Goal: Task Accomplishment & Management: Complete application form

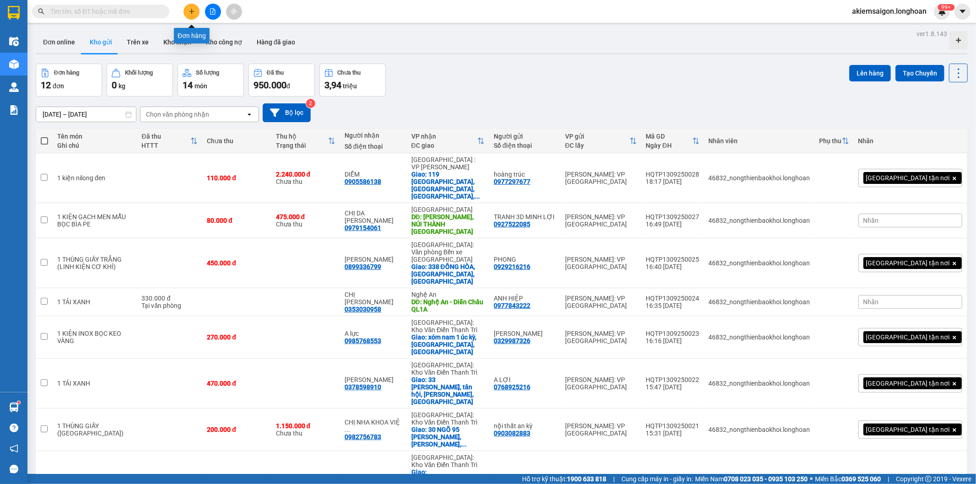
click at [190, 10] on icon "plus" at bounding box center [192, 11] width 6 height 6
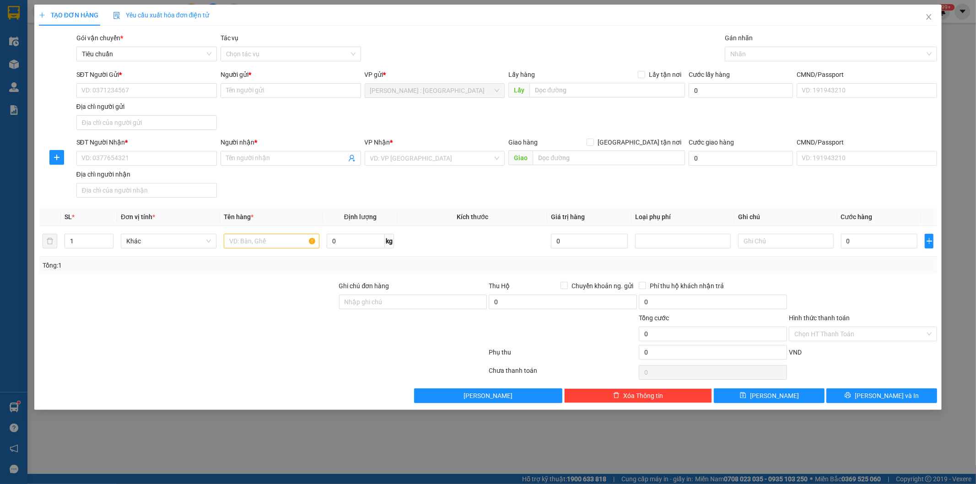
click at [525, 43] on div "Gói vận chuyển * Tiêu chuẩn Tác vụ Chọn tác vụ Gán nhãn Nhãn" at bounding box center [507, 49] width 865 height 32
click at [129, 157] on input "SĐT Người Nhận *" at bounding box center [146, 158] width 140 height 15
click at [154, 92] on input "SĐT Người Gửi *" at bounding box center [146, 90] width 140 height 15
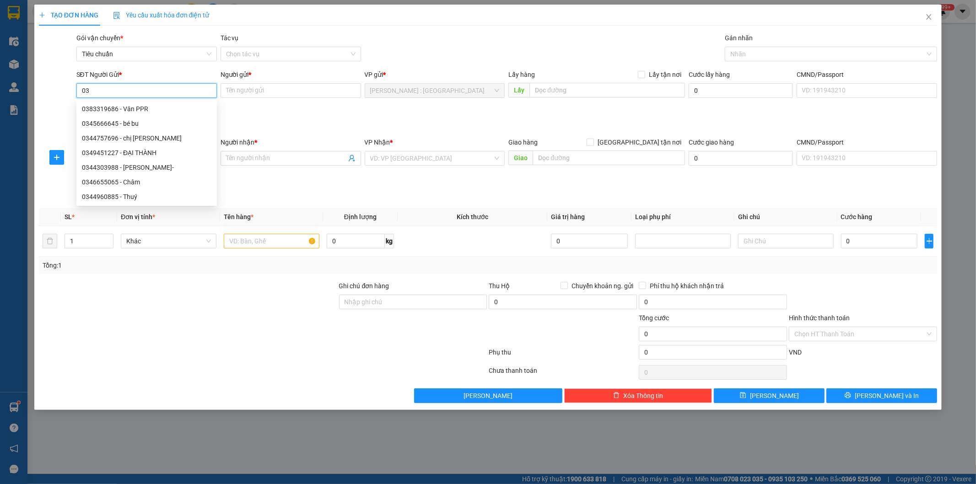
type input "0"
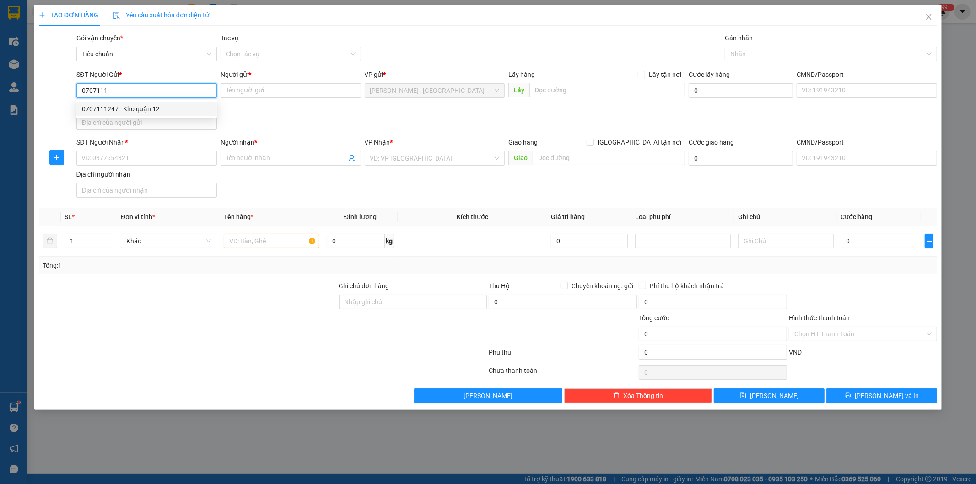
click at [130, 108] on div "0707111247 - Kho quận 12" at bounding box center [146, 109] width 129 height 10
type input "0707111247"
type input "Kho quận 12"
type input "0707111247"
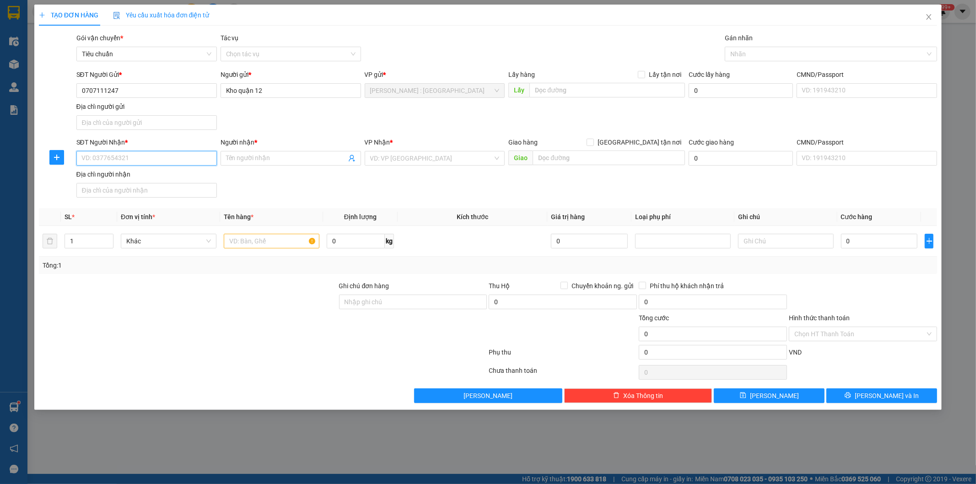
click at [151, 157] on input "SĐT Người Nhận *" at bounding box center [146, 158] width 140 height 15
click at [97, 158] on input "SĐT Người Nhận *" at bounding box center [146, 158] width 140 height 15
click at [110, 175] on div "0816052528 - Quân" at bounding box center [146, 177] width 129 height 10
type input "0816052528"
type input "Quân"
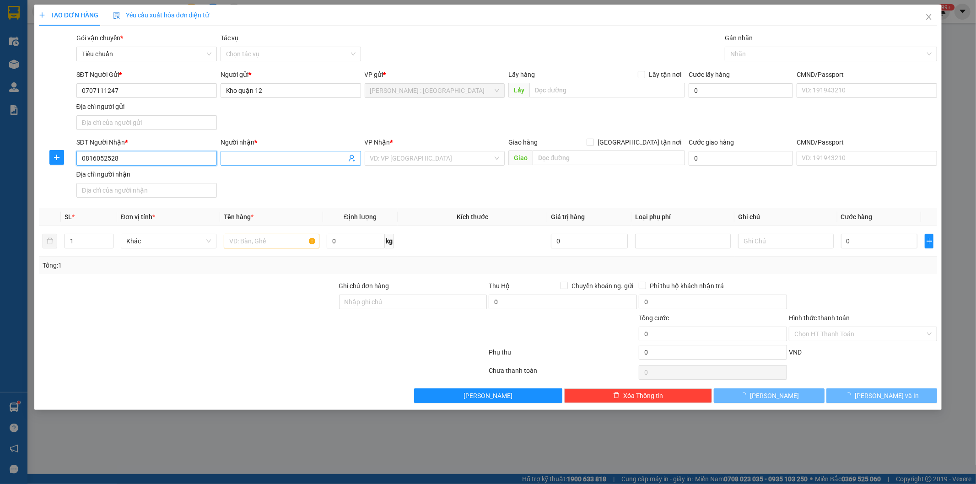
checkbox input "true"
type input "[GEOGRAPHIC_DATA]: Giao tại [GEOGRAPHIC_DATA] xe Ngọc, Vòng xoay Thuận Thảo Tuy…"
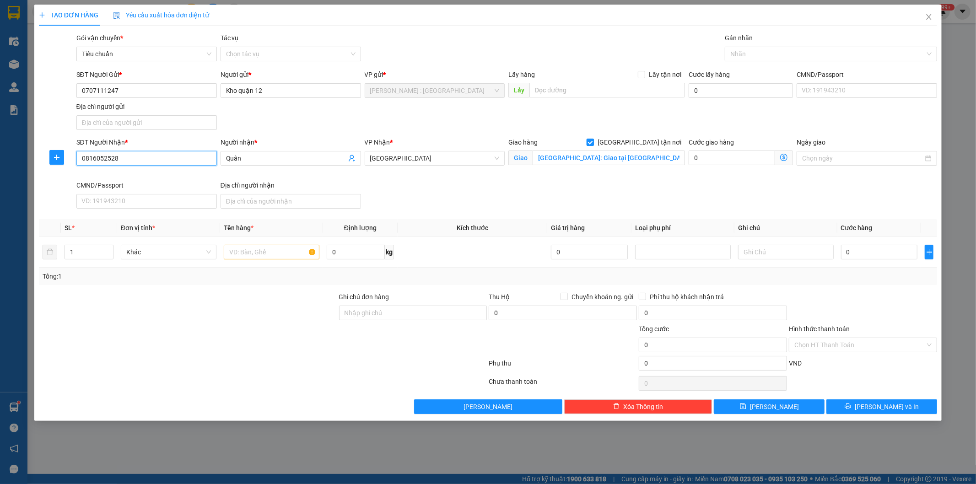
type input "0816052528"
click at [593, 140] on input "[GEOGRAPHIC_DATA] tận nơi" at bounding box center [590, 142] width 6 height 6
checkbox input "false"
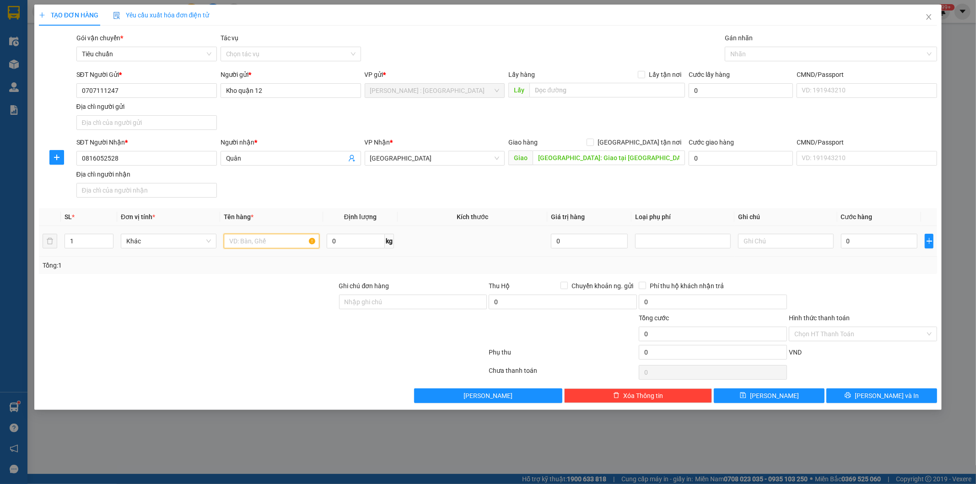
click at [255, 239] on input "text" at bounding box center [272, 241] width 96 height 15
type input "2 KIỆN BỌC BE"
click at [75, 241] on input "1" at bounding box center [89, 241] width 48 height 14
type input "2"
click at [116, 301] on div at bounding box center [188, 297] width 300 height 32
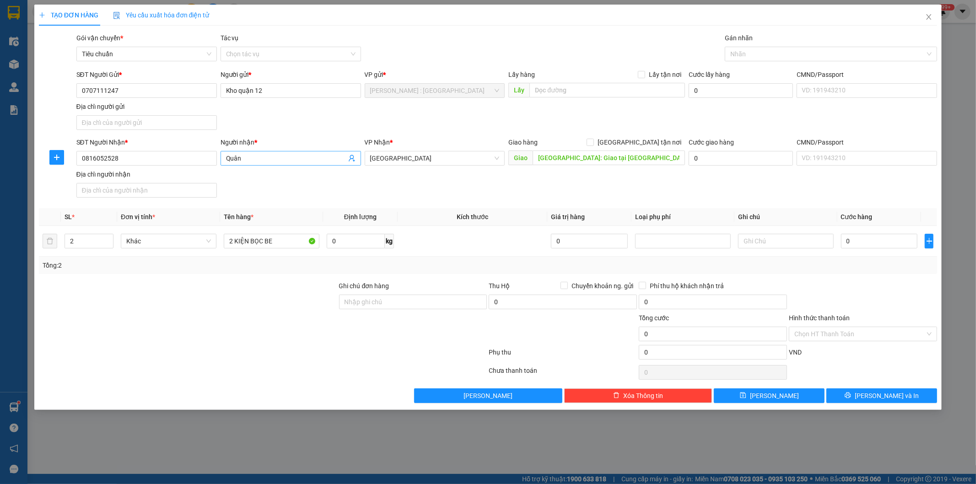
click at [250, 158] on input "Quân" at bounding box center [286, 158] width 120 height 10
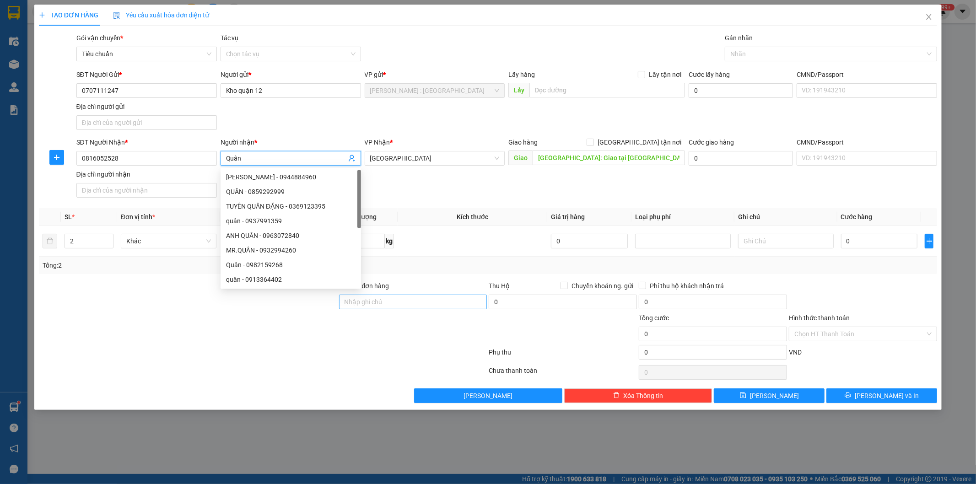
type input "Quân"
drag, startPoint x: 391, startPoint y: 296, endPoint x: 400, endPoint y: 303, distance: 11.1
click at [392, 297] on input "Ghi chú đơn hàng" at bounding box center [413, 302] width 148 height 15
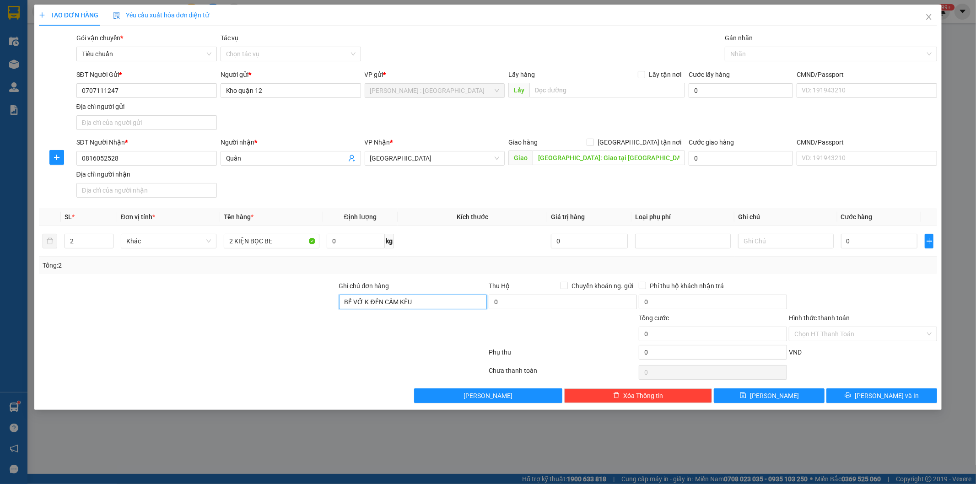
type input "BỂ VỠ K ĐỀN CẤM KÊU"
click at [339, 356] on div at bounding box center [263, 354] width 450 height 18
click at [259, 156] on input "Quân" at bounding box center [286, 158] width 120 height 10
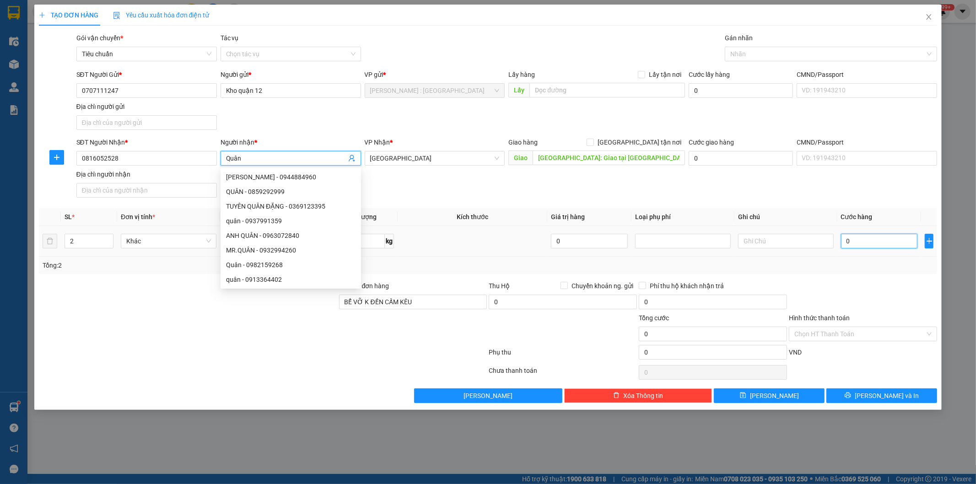
click at [885, 246] on input "0" at bounding box center [879, 241] width 77 height 15
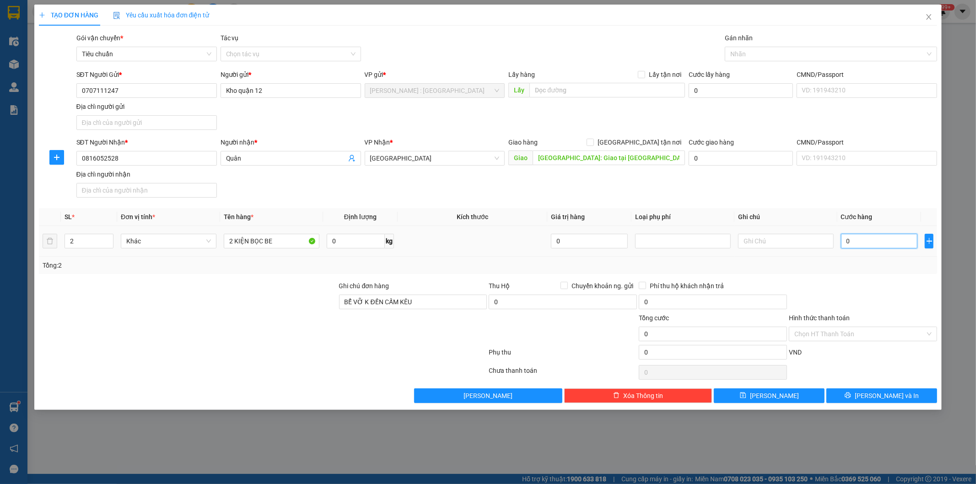
type input "1"
type input "1.000"
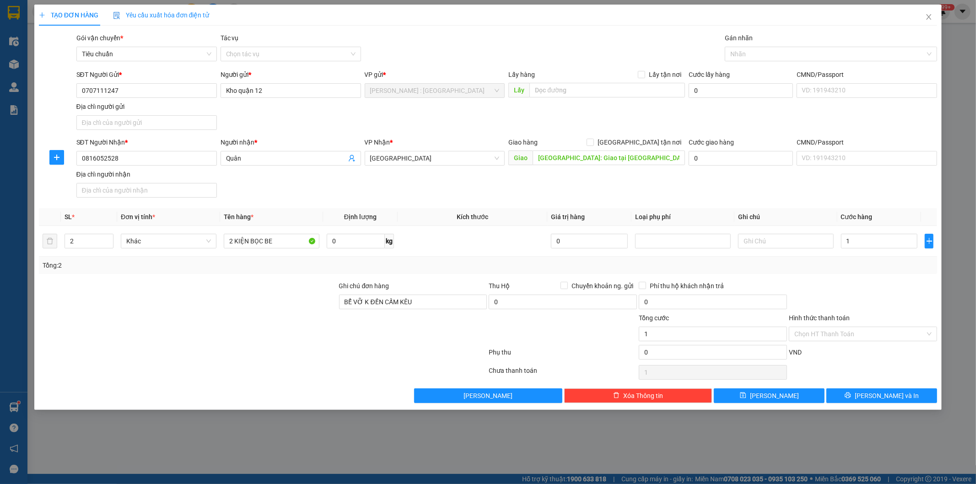
type input "1.000"
click at [913, 311] on div at bounding box center [863, 297] width 150 height 32
click at [268, 153] on span "Quân" at bounding box center [291, 158] width 140 height 15
type input "Quân CHÓ"
click at [876, 393] on span "[PERSON_NAME] và In" at bounding box center [887, 396] width 64 height 10
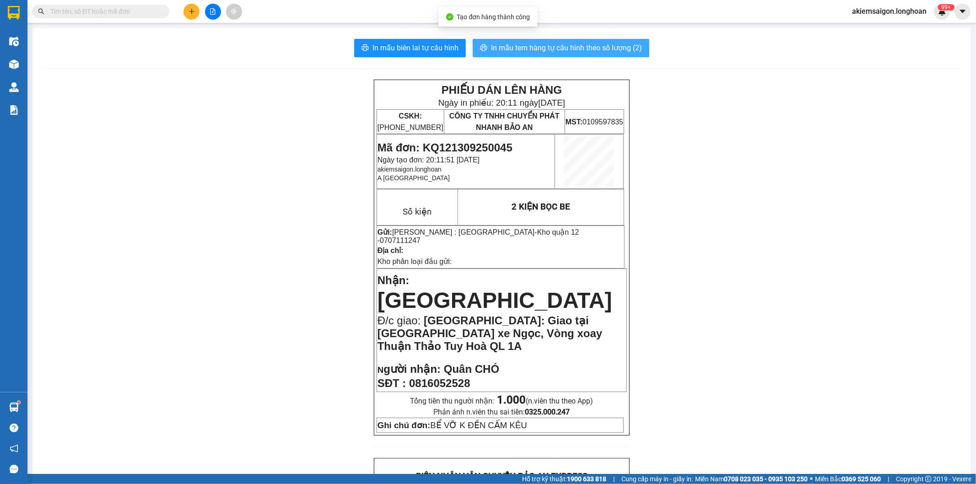
click at [534, 44] on span "In mẫu tem hàng tự cấu hình theo số lượng (2)" at bounding box center [566, 47] width 151 height 11
click at [259, 271] on div "PHIẾU DÁN LÊN HÀNG Ngày in phiếu: 20:12 [DATE] CSKH: [PHONE_NUMBER] CÔNG TY TNH…" at bounding box center [501, 491] width 916 height 822
click at [247, 238] on div "PHIẾU DÁN LÊN HÀNG Ngày in phiếu: 20:12 [DATE] CSKH: [PHONE_NUMBER] CÔNG TY TNH…" at bounding box center [501, 491] width 916 height 822
click at [81, 11] on span at bounding box center [100, 12] width 137 height 14
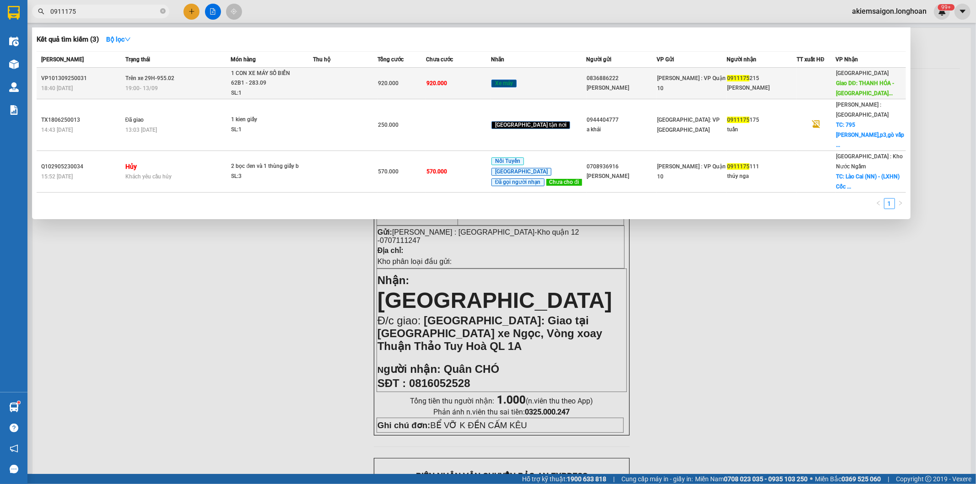
type input "0911175"
click at [350, 81] on td at bounding box center [345, 84] width 65 height 32
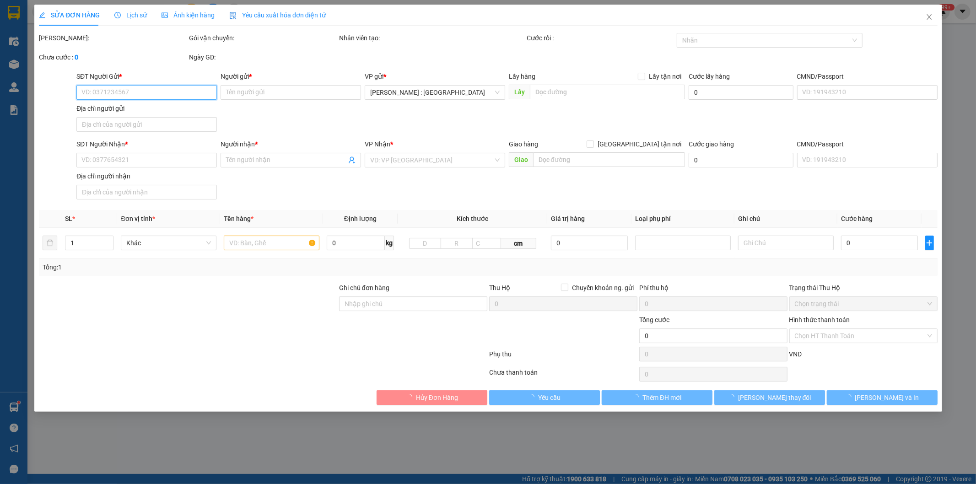
type input "0836886222"
type input "[PERSON_NAME]"
type input "0911175215"
type input "[PERSON_NAME]"
type input "THANH HÓA - Quảng Xương giao trên QL 1A"
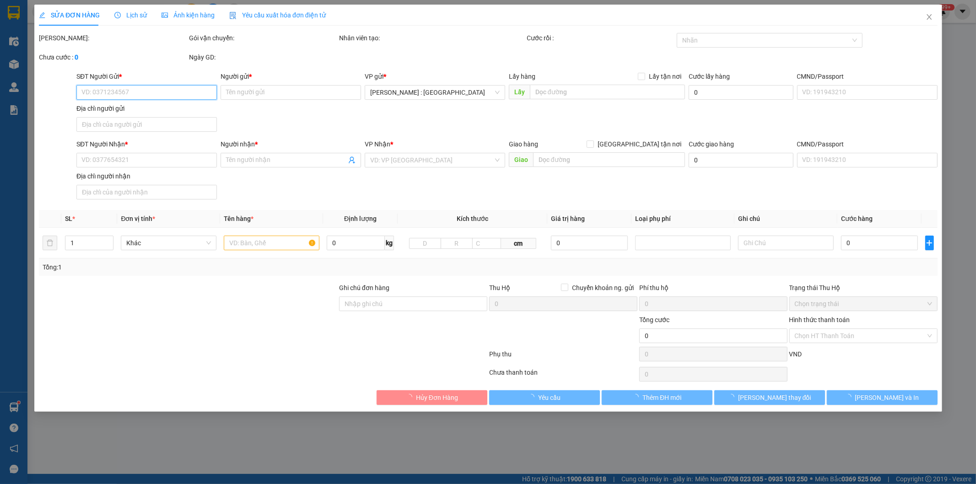
type input "CÓ CHÌA KHÓA VÀ CAVET ĐI KÈM"
type input "920.000"
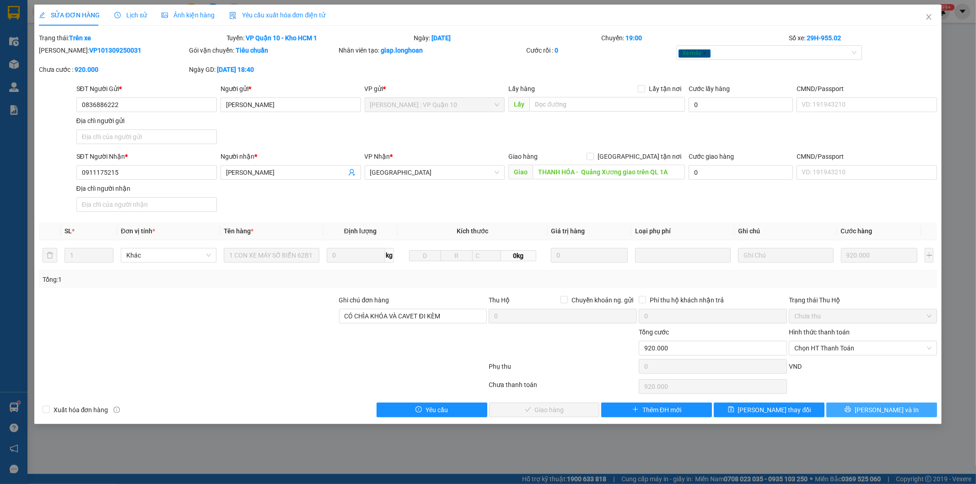
click at [889, 410] on span "[PERSON_NAME] và In" at bounding box center [887, 410] width 64 height 10
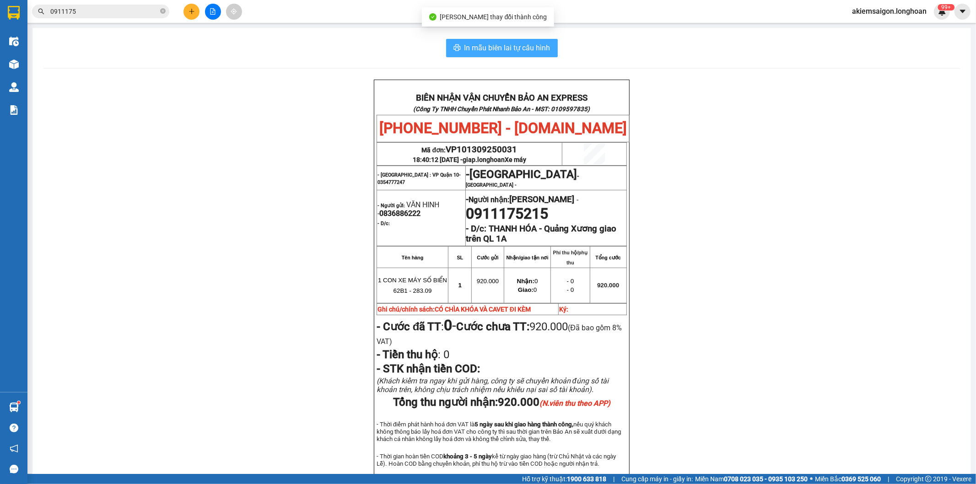
click at [525, 46] on span "In mẫu biên lai tự cấu hình" at bounding box center [507, 47] width 86 height 11
click at [163, 12] on icon "close-circle" at bounding box center [162, 10] width 5 height 5
click at [212, 12] on icon "file-add" at bounding box center [212, 11] width 5 height 6
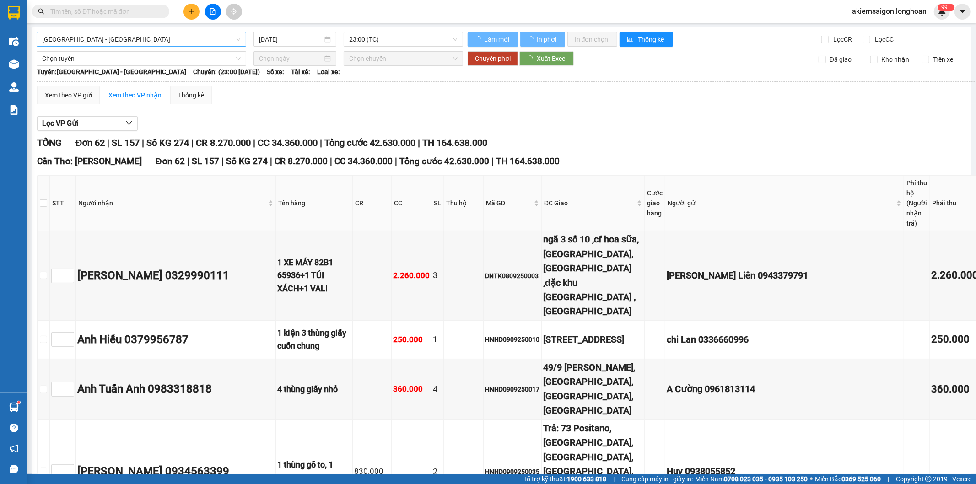
click at [158, 42] on span "[GEOGRAPHIC_DATA] - [GEOGRAPHIC_DATA]" at bounding box center [141, 39] width 199 height 14
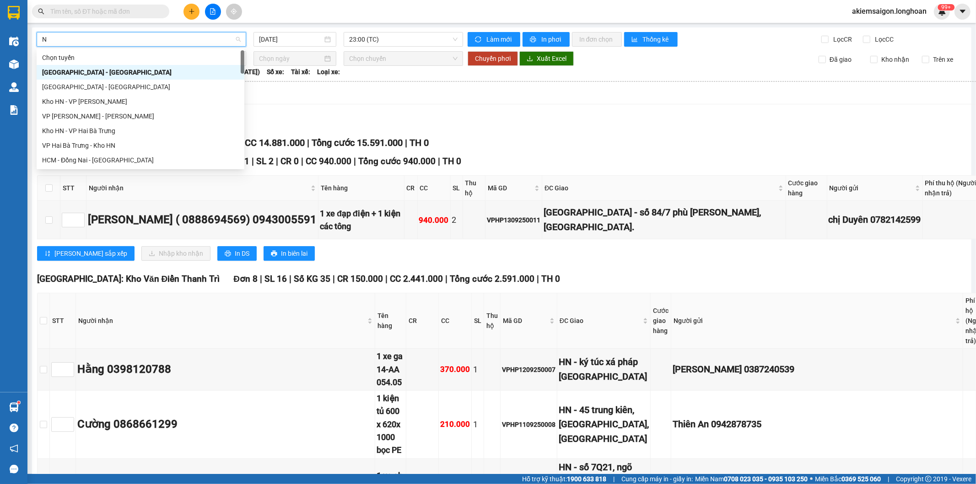
type input "NA"
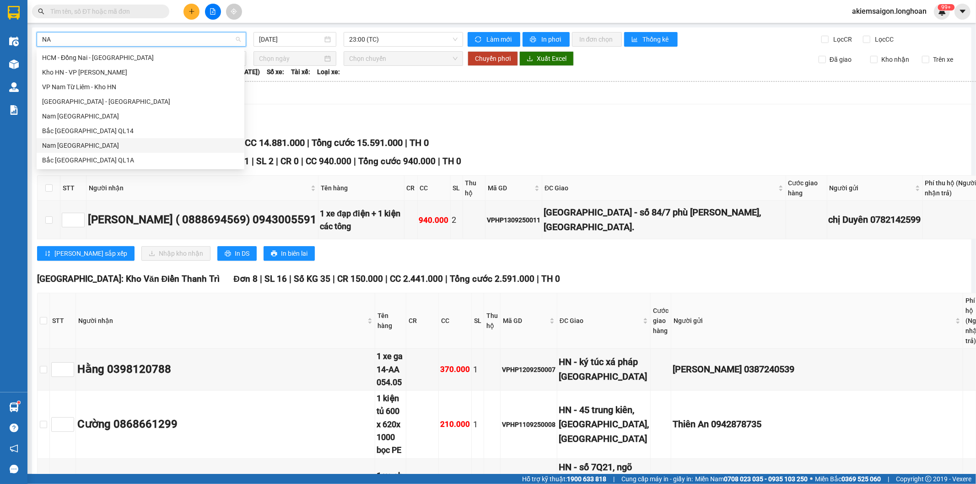
click at [113, 141] on div "Nam [GEOGRAPHIC_DATA]" at bounding box center [140, 145] width 197 height 10
type input "[DATE]"
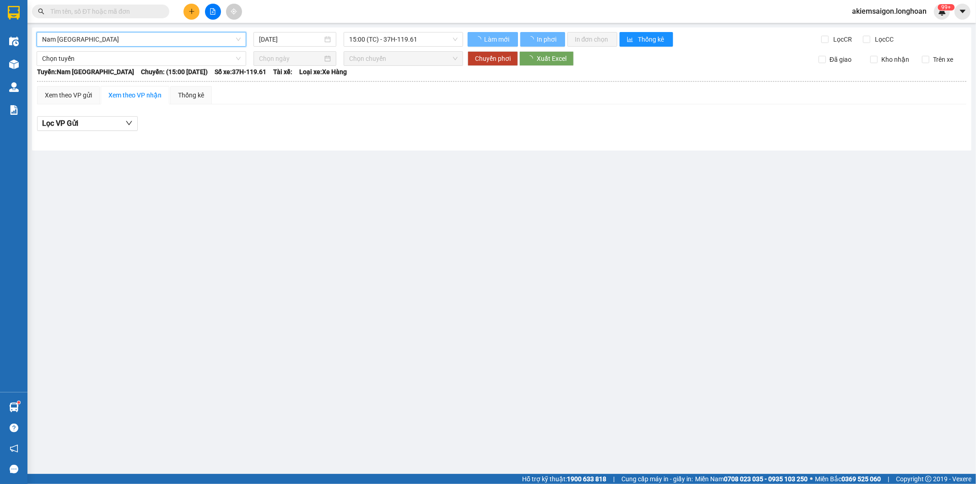
click at [374, 38] on span "15:00 (TC) - 37H-119.61" at bounding box center [403, 39] width 108 height 14
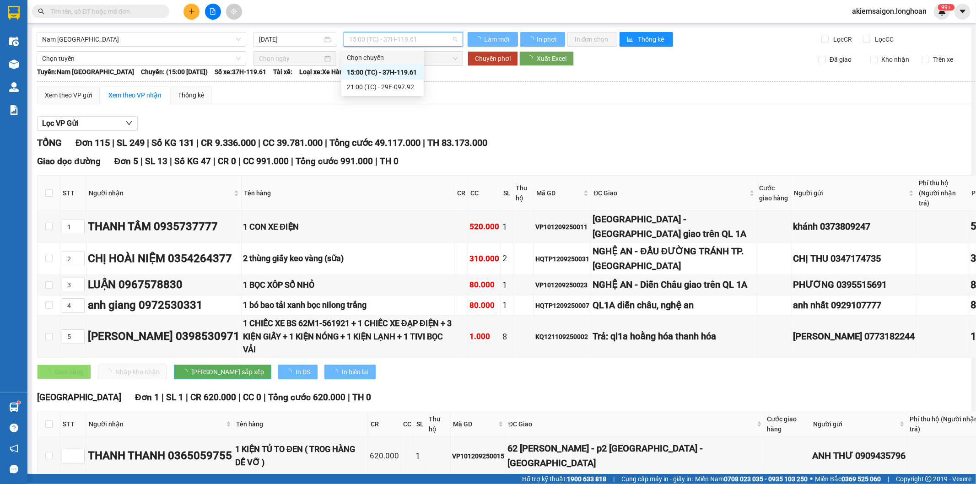
click at [395, 89] on div "Xem theo VP gửi Xem theo VP nhận Thống kê" at bounding box center [551, 95] width 1029 height 18
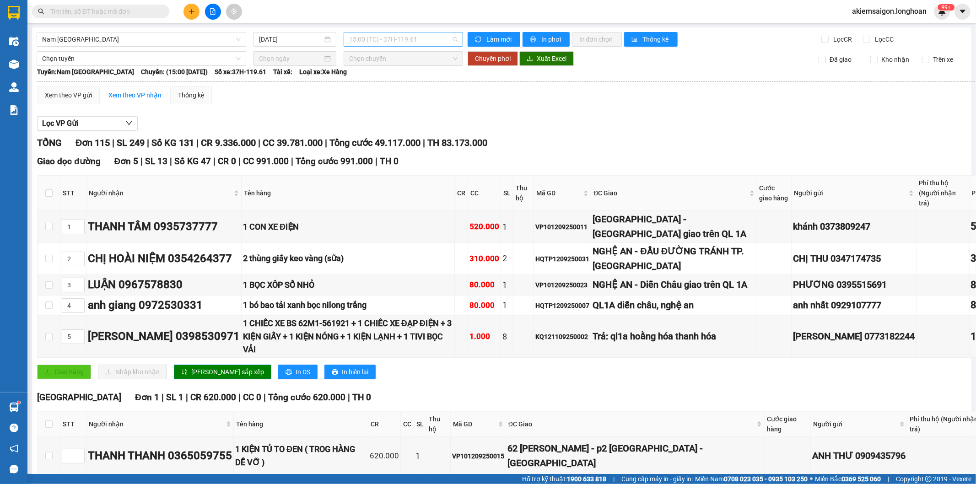
click at [393, 39] on span "15:00 (TC) - 37H-119.61" at bounding box center [403, 39] width 108 height 14
click at [403, 88] on div "21:00 (TC) - 29E-097.92" at bounding box center [382, 87] width 71 height 10
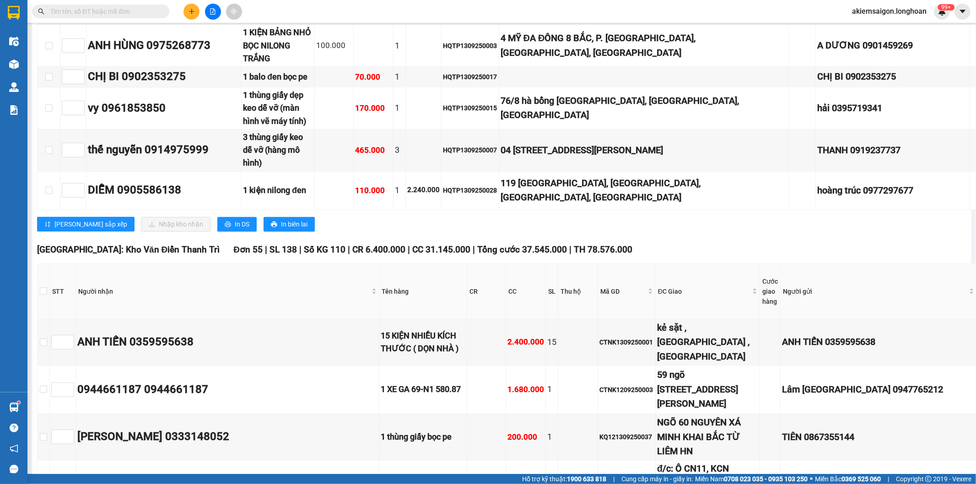
scroll to position [1610, 0]
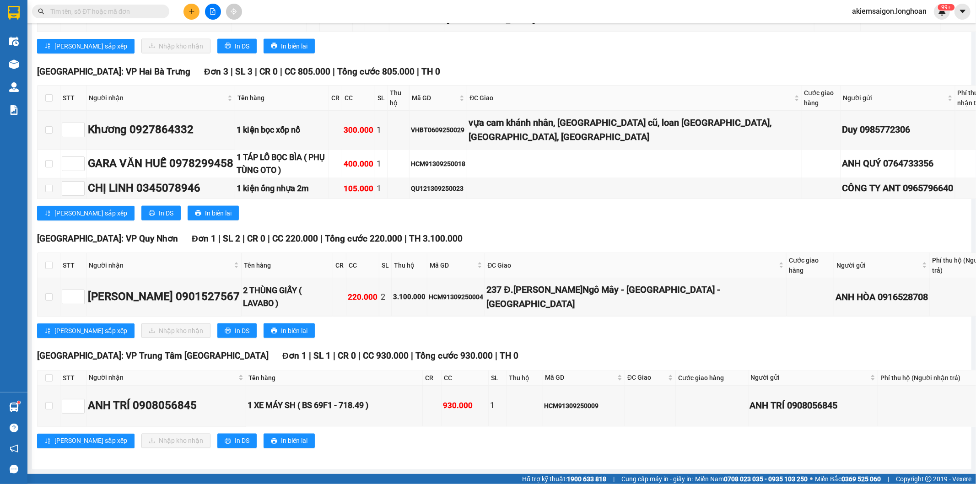
scroll to position [8473, 0]
click at [235, 51] on span "In DS" at bounding box center [242, 46] width 15 height 10
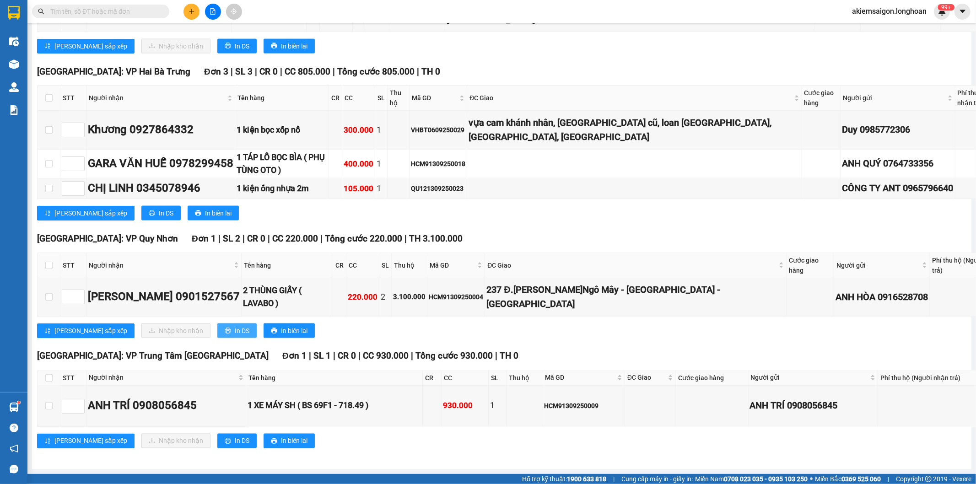
click at [235, 326] on span "In DS" at bounding box center [242, 331] width 15 height 10
click at [217, 439] on button "In DS" at bounding box center [236, 441] width 39 height 15
click at [126, 10] on input "text" at bounding box center [104, 11] width 108 height 10
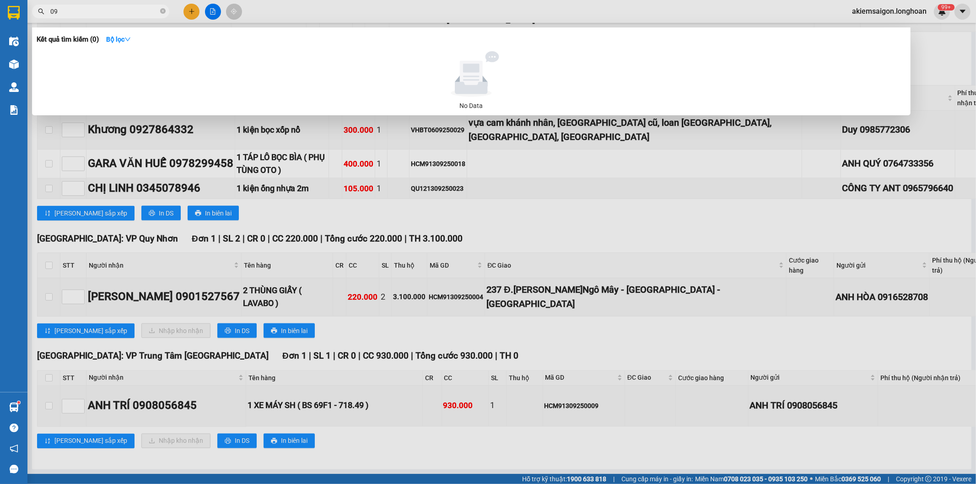
type input "0"
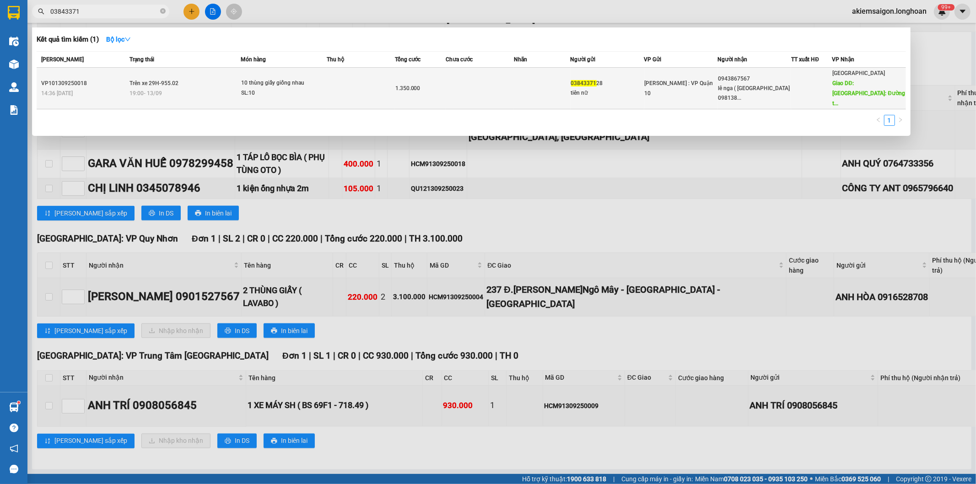
type input "03843371"
click at [518, 86] on td at bounding box center [542, 89] width 57 height 42
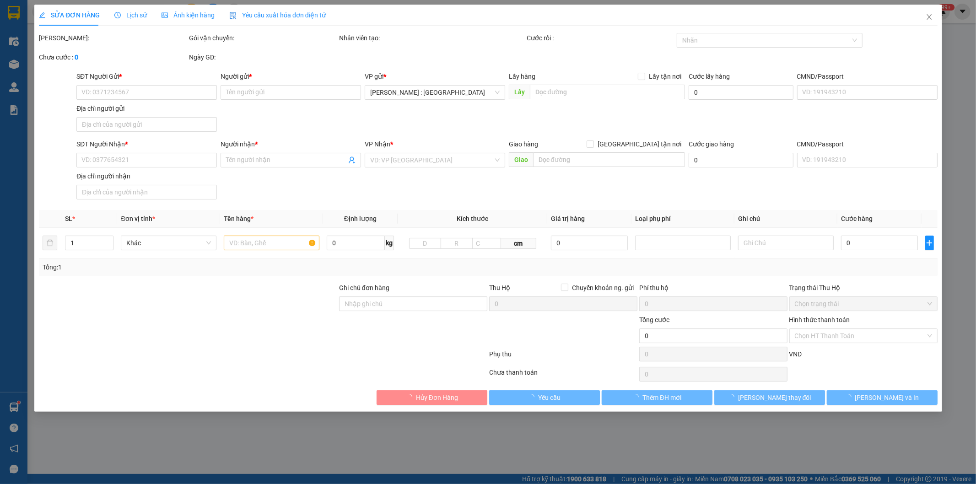
type input "0384337128"
type input "tiên nữ"
type input "0943867567"
type input "lê nga ( [DEMOGRAPHIC_DATA][GEOGRAPHIC_DATA] 0981380789 )"
type input "TP [GEOGRAPHIC_DATA]: Đường tránh [GEOGRAPHIC_DATA]"
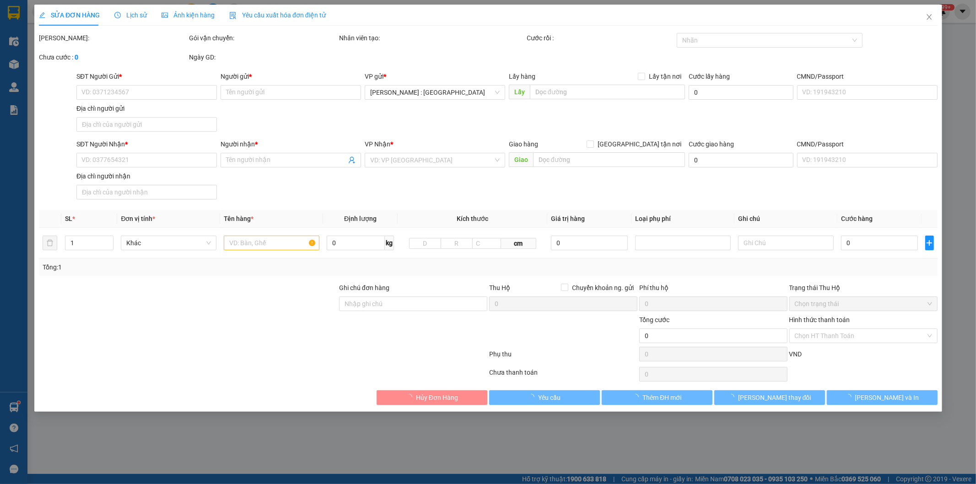
type input "hàng k bao bể vỡ hư hỏng"
type input "1.350.000"
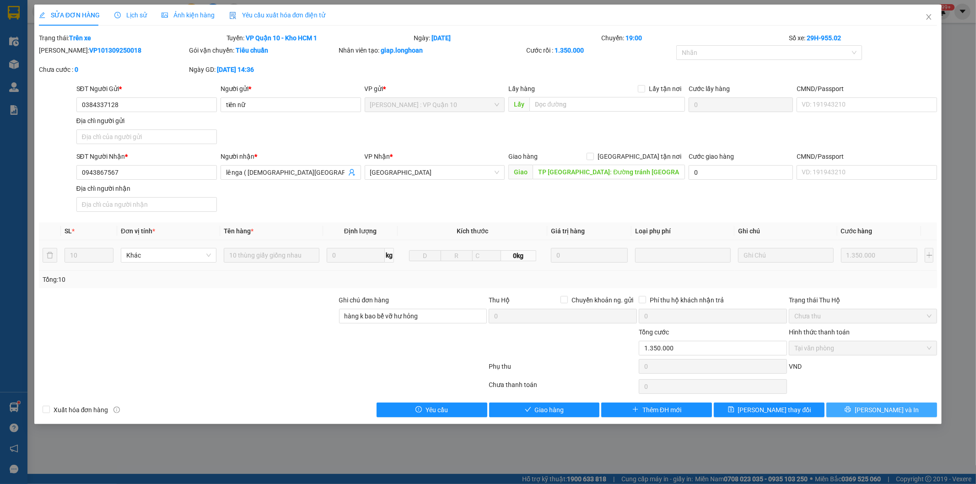
click at [876, 408] on span "[PERSON_NAME] và In" at bounding box center [887, 410] width 64 height 10
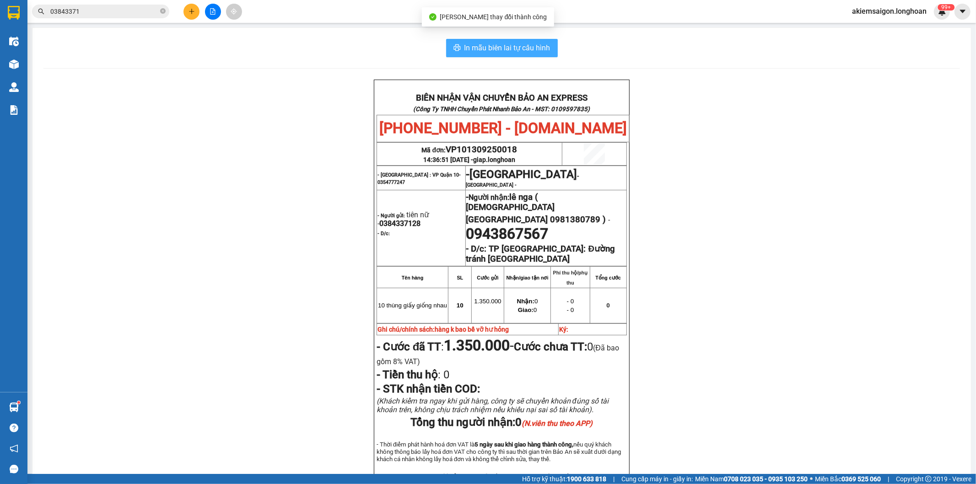
click at [499, 45] on span "In mẫu biên lai tự cấu hình" at bounding box center [507, 47] width 86 height 11
click at [747, 206] on div "BIÊN NHẬN VẬN CHUYỂN BẢO AN EXPRESS (Công Ty TNHH Chuyển Phát Nhanh Bảo An - MS…" at bounding box center [501, 307] width 916 height 454
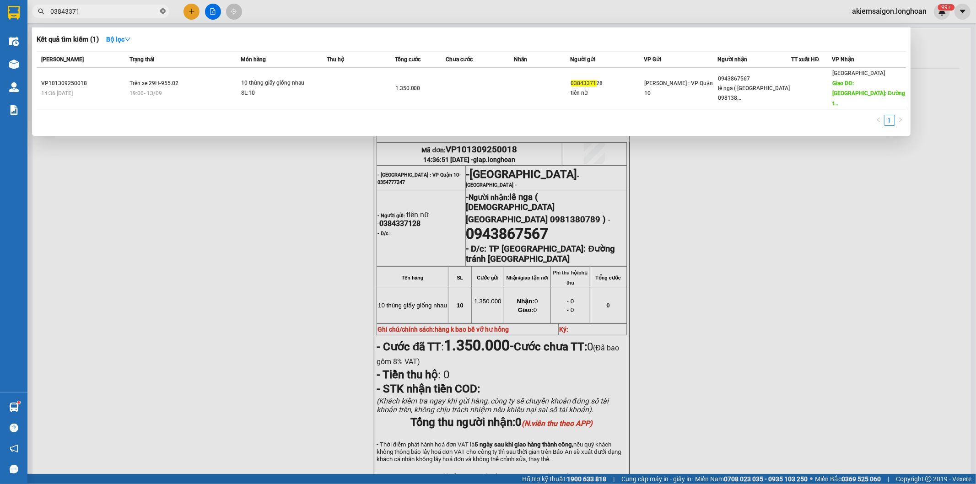
click at [161, 11] on icon "close-circle" at bounding box center [162, 10] width 5 height 5
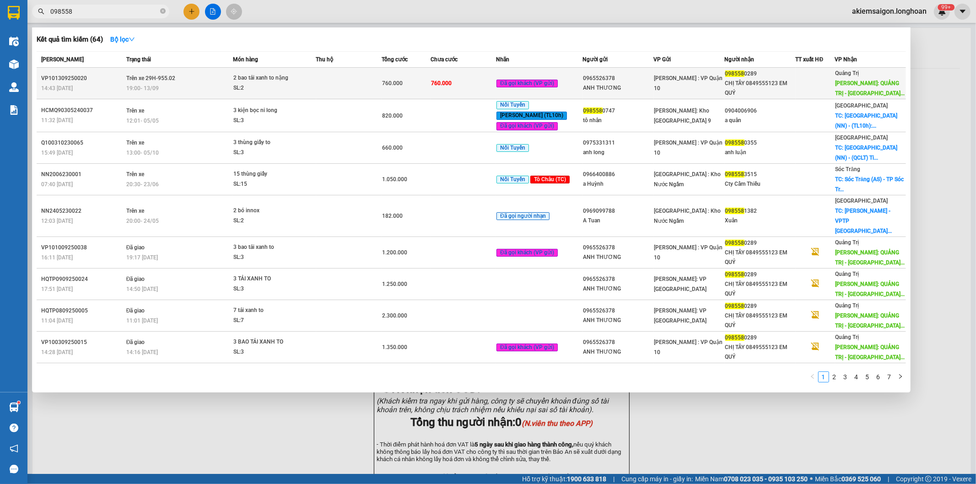
type input "098558"
click at [465, 83] on td "760.000" at bounding box center [463, 84] width 65 height 32
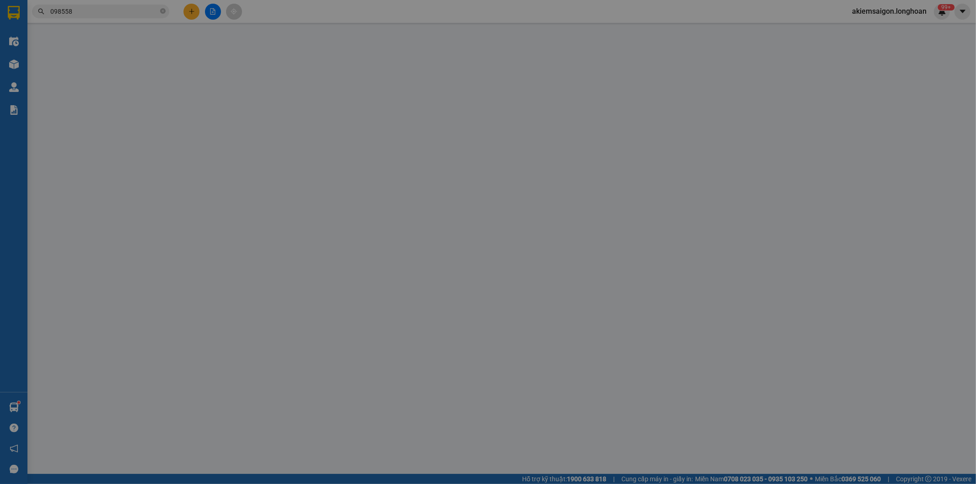
type input "0965526378"
type input "ANH THƯƠNG"
type input "0985580289"
type input "CHỊ TÂY 0849555123 EM QUÝ"
type input "QUẢNG TRỊ - [GEOGRAPHIC_DATA] giao trên QL 1A"
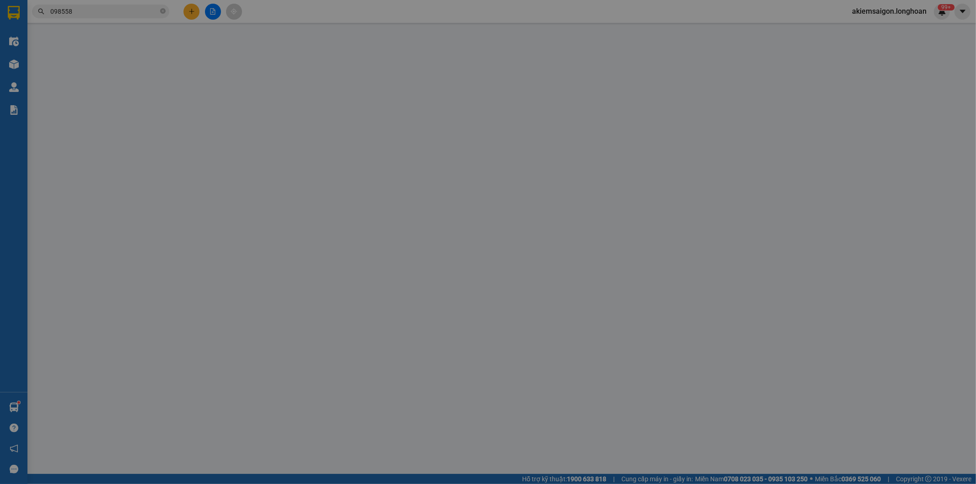
type input "hàng k bao bể vỡ hư hỏng"
type input "760.000"
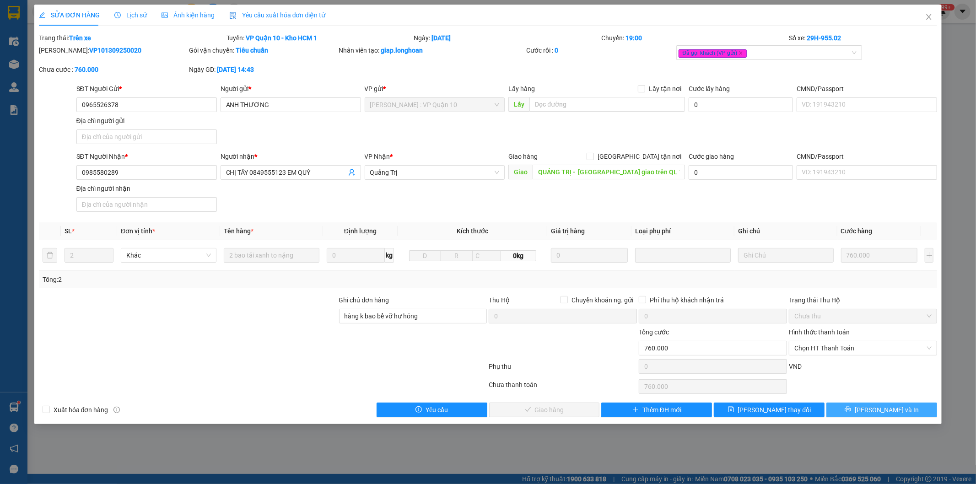
click at [889, 410] on span "[PERSON_NAME] và In" at bounding box center [887, 410] width 64 height 10
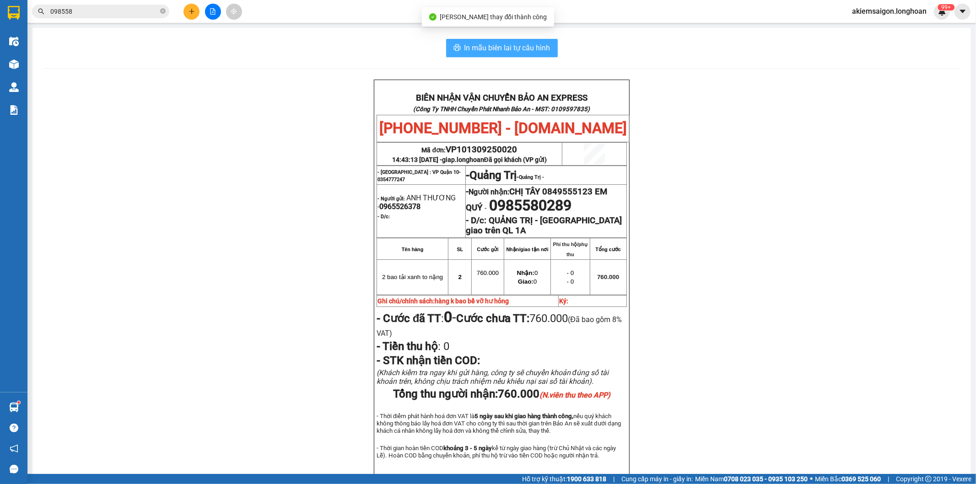
click at [504, 47] on span "In mẫu biên lai tự cấu hình" at bounding box center [507, 47] width 86 height 11
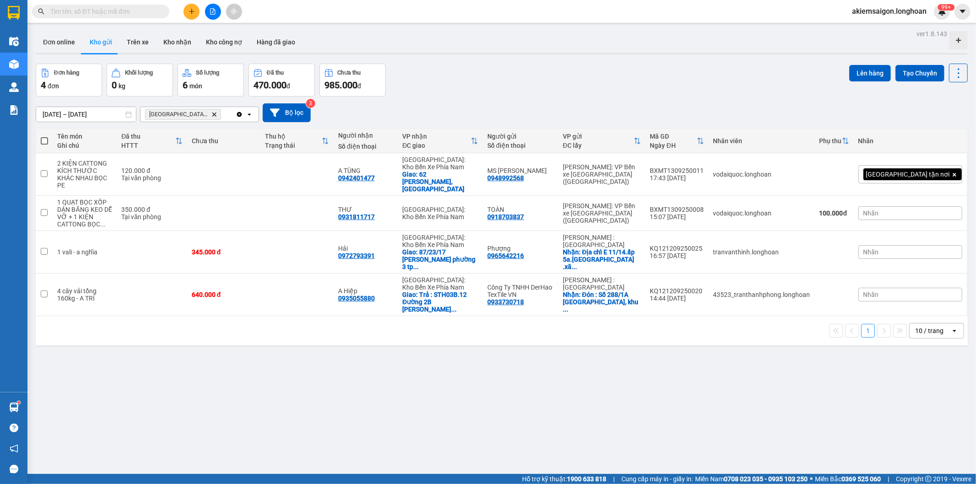
click at [86, 8] on input "text" at bounding box center [104, 11] width 108 height 10
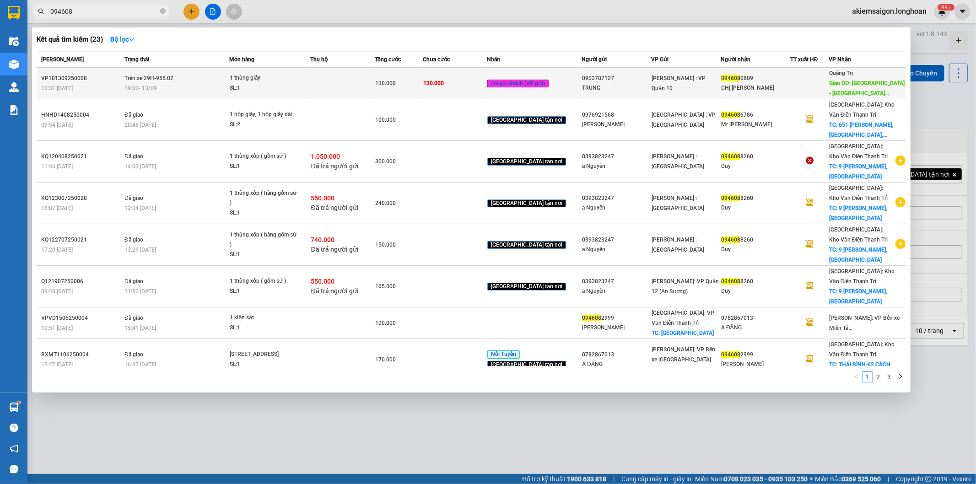
type input "094608"
click at [444, 79] on span "130.000" at bounding box center [433, 82] width 21 height 7
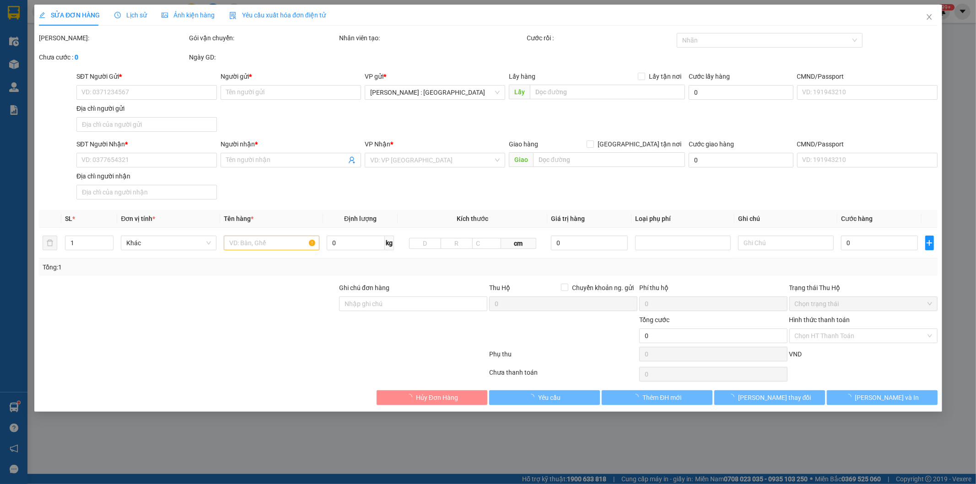
type input "0903787127"
type input "TRUNG"
type input "0946080609"
type input "CHỊ [PERSON_NAME]"
type input "Quảng Trị - TP Đông Hà QL 1A"
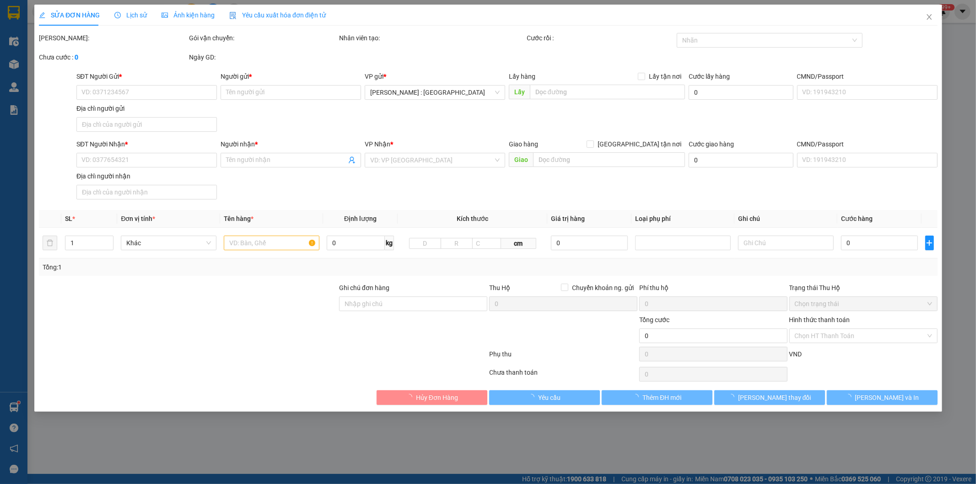
type input "130.000"
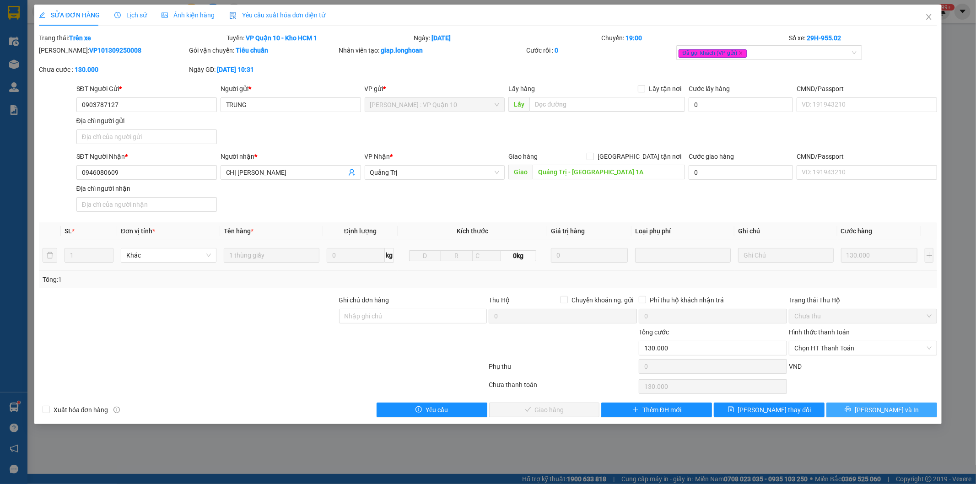
click at [858, 409] on button "[PERSON_NAME] và In" at bounding box center [881, 410] width 111 height 15
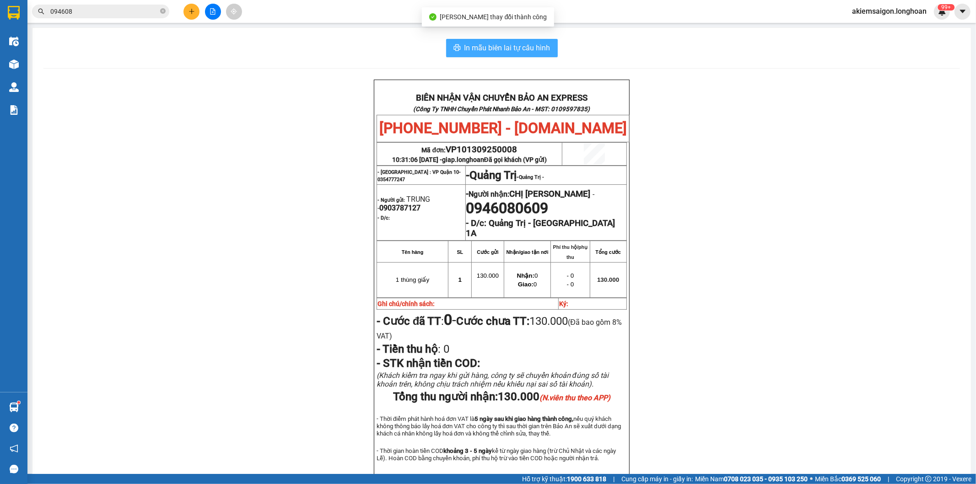
click at [515, 46] on span "In mẫu biên lai tự cấu hình" at bounding box center [507, 47] width 86 height 11
click at [769, 120] on div "BIÊN NHẬN VẬN CHUYỂN BẢO AN EXPRESS (Công Ty TNHH Chuyển Phát Nhanh Bảo An - MS…" at bounding box center [501, 294] width 916 height 428
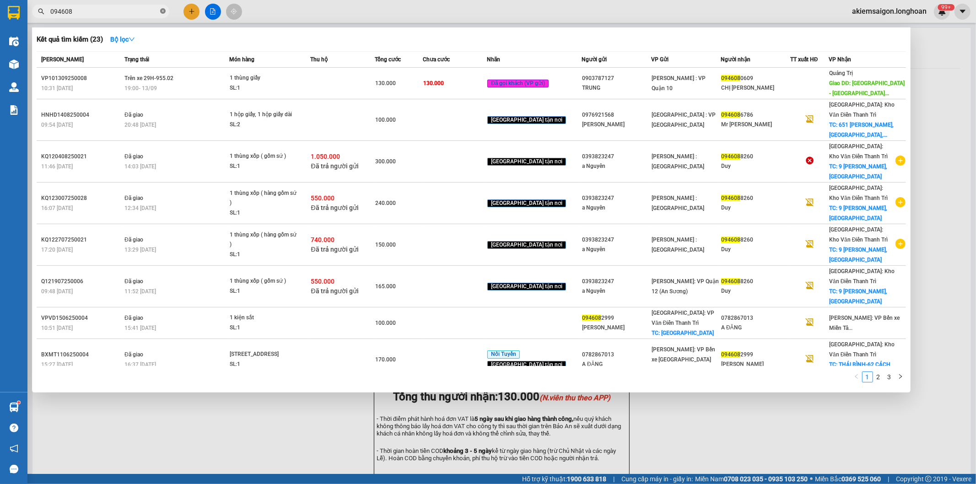
click at [161, 11] on icon "close-circle" at bounding box center [162, 10] width 5 height 5
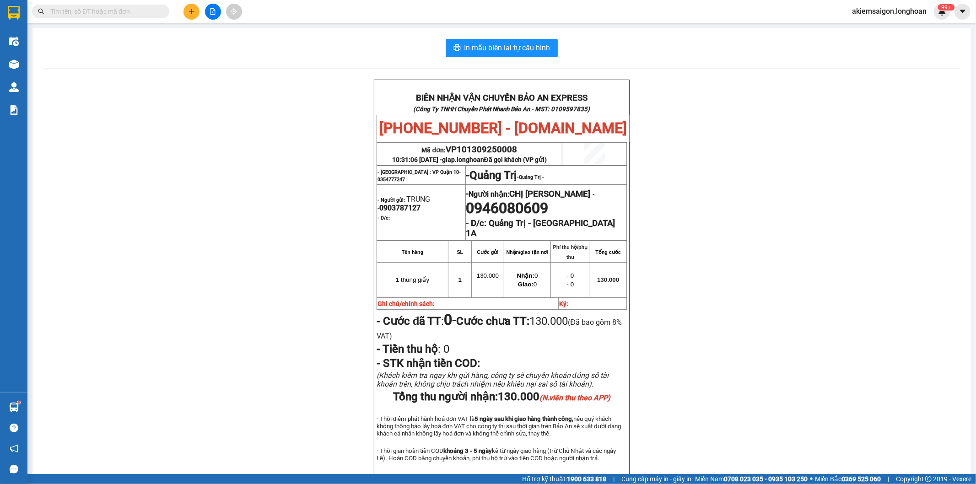
drag, startPoint x: 114, startPoint y: 11, endPoint x: 111, endPoint y: 17, distance: 6.6
click at [113, 12] on input "text" at bounding box center [104, 11] width 108 height 10
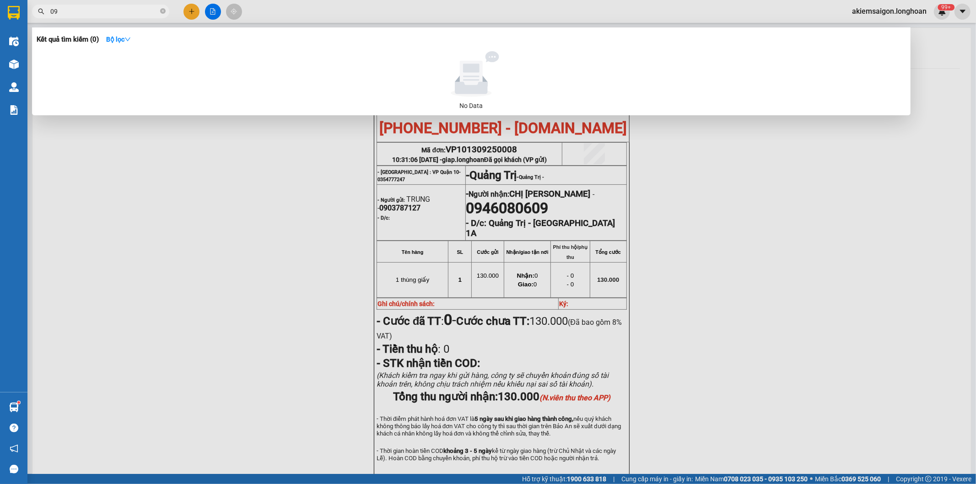
type input "0"
type input "09096113292"
click at [288, 198] on div at bounding box center [488, 242] width 976 height 484
click at [160, 9] on icon "close-circle" at bounding box center [162, 10] width 5 height 5
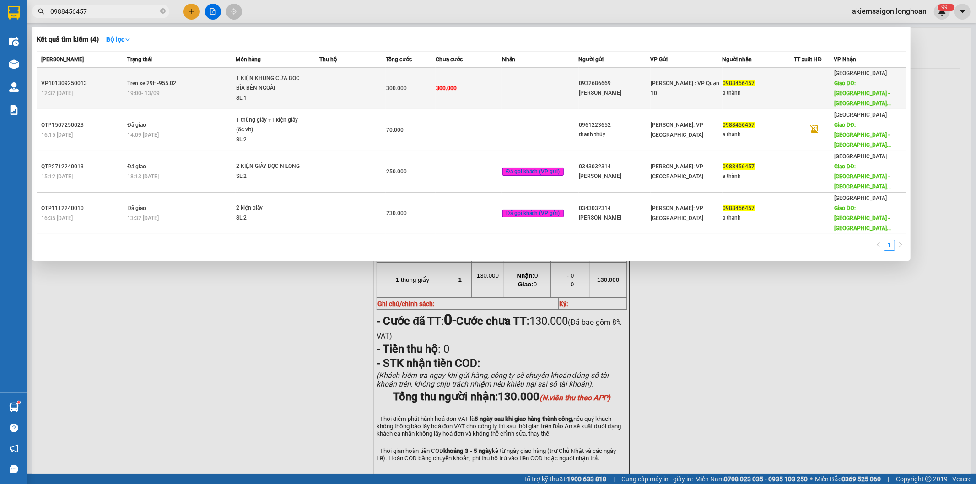
type input "0988456457"
click at [536, 76] on td at bounding box center [540, 89] width 77 height 42
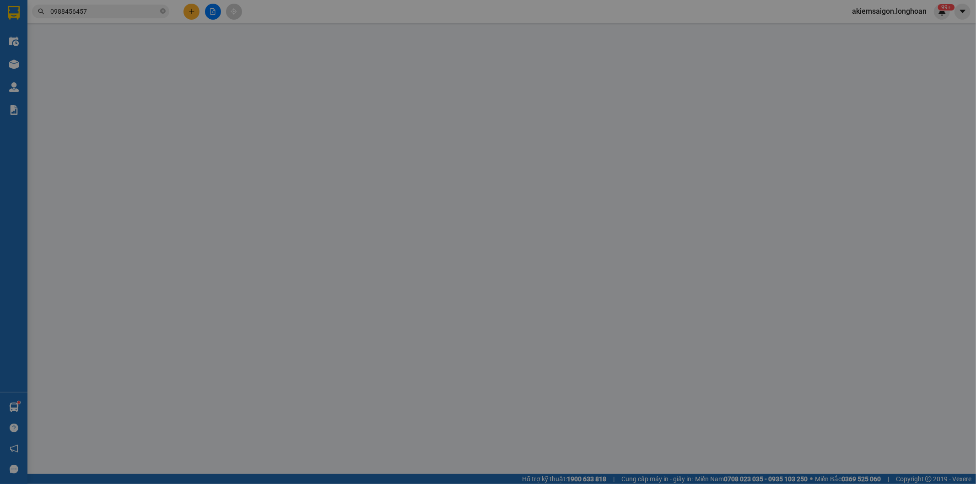
type input "0932686669"
type input "THANH PHÚC"
type input "0988456457"
type input "a thành"
type input "Quảng Bình - TP Quảng Bình: Đường tránh TP Đồng Hới giao với đường Hà Huy Tập"
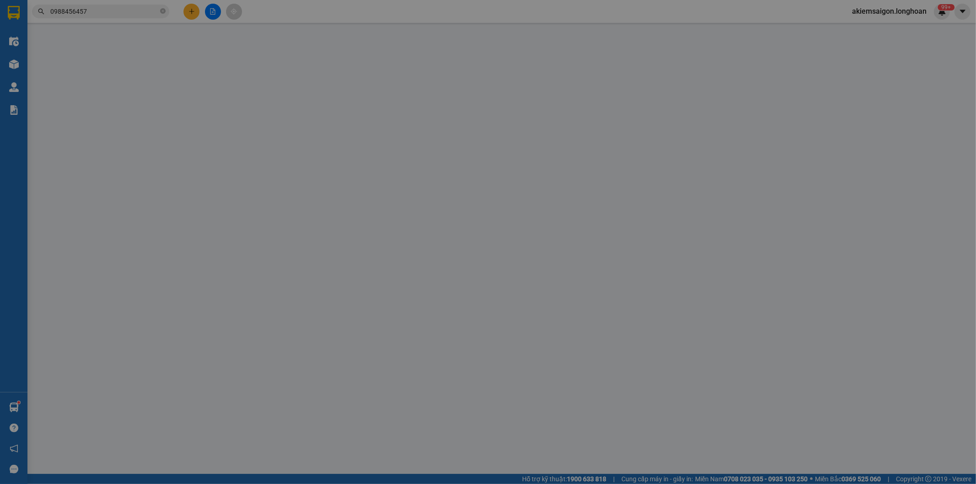
type input "hàng k bao bể vỡ hư hỏng"
type input "300.000"
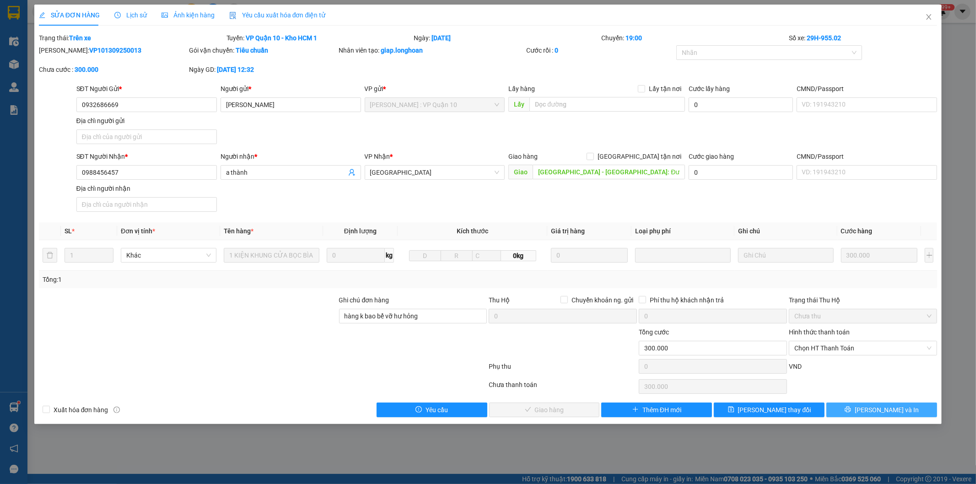
click at [873, 410] on button "[PERSON_NAME] và In" at bounding box center [881, 410] width 111 height 15
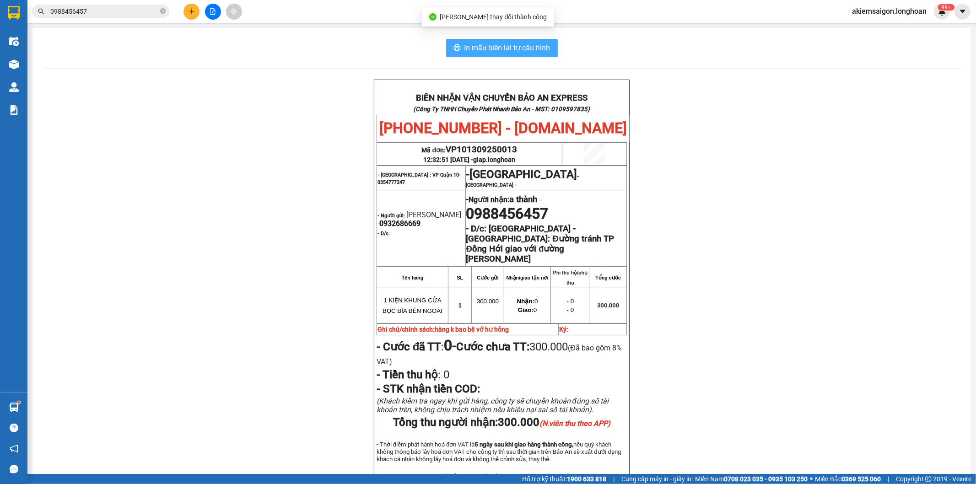
click at [518, 39] on button "In mẫu biên lai tự cấu hình" at bounding box center [502, 48] width 112 height 18
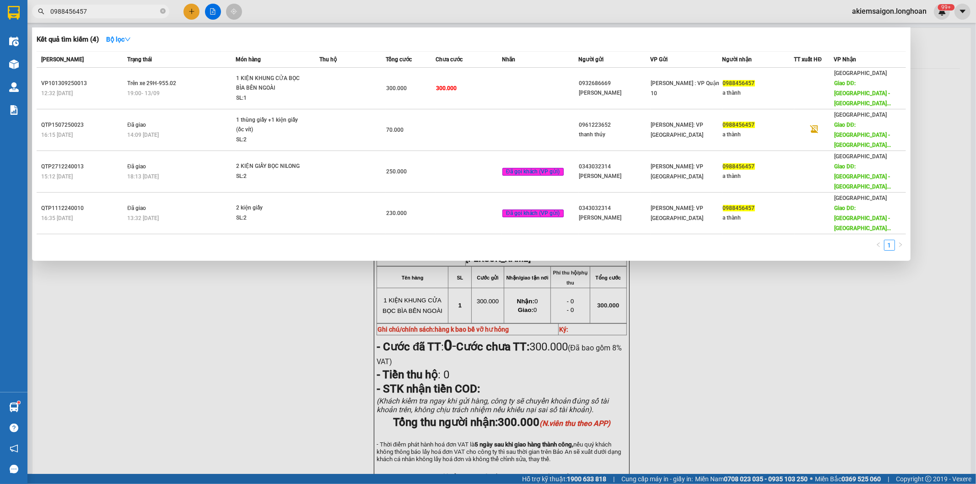
click at [162, 9] on icon "close-circle" at bounding box center [162, 10] width 5 height 5
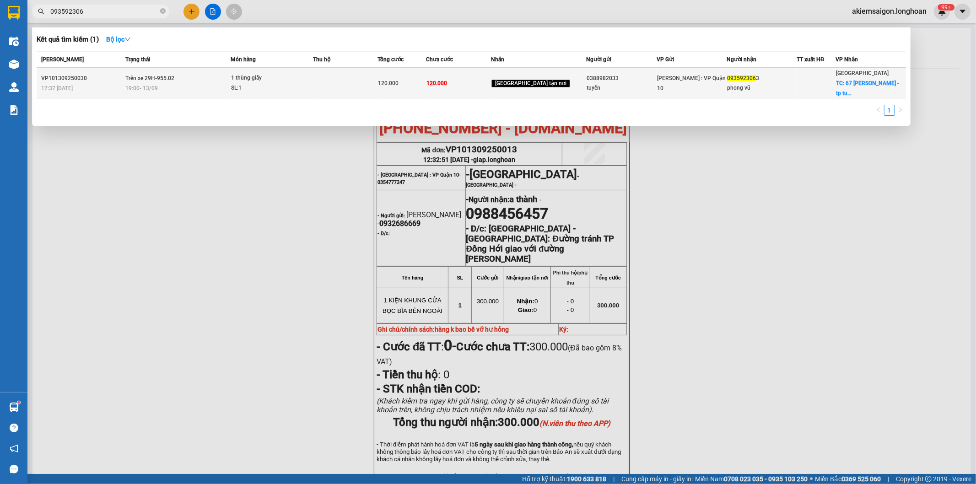
type input "093592306"
click at [468, 89] on td "120.000" at bounding box center [458, 84] width 65 height 32
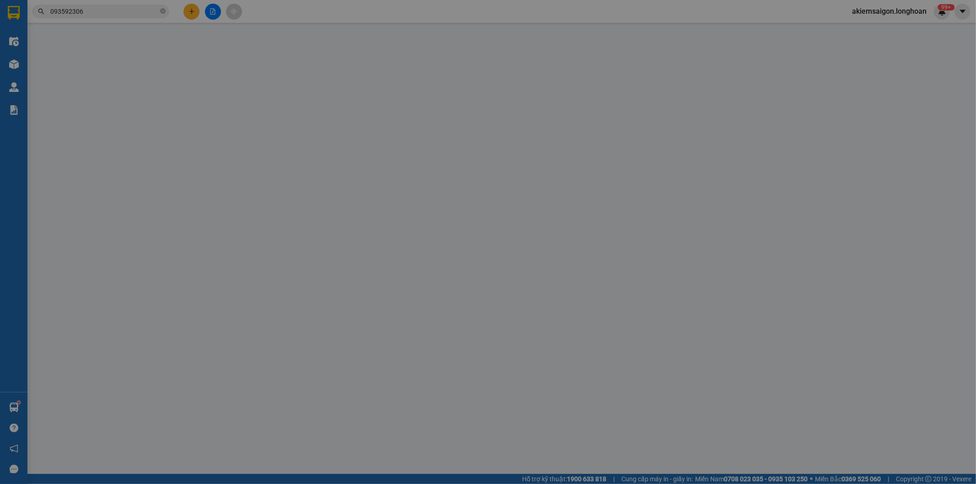
type input "0388982033"
type input "tuyền"
type input "0935923063"
type input "phong vũ"
checkbox input "true"
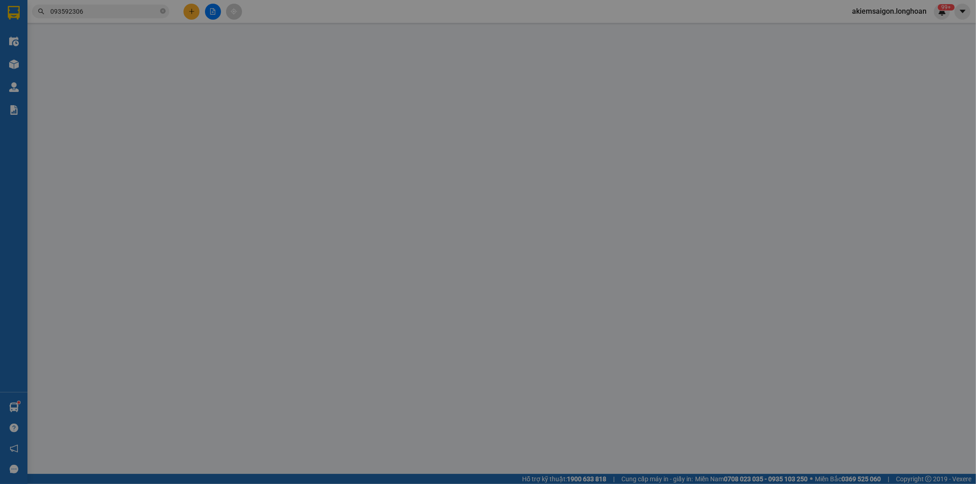
type input "67 phan đình phùng - tp tuy hòa"
type input "hàng k bao bể vỡ hư hỏng"
type input "120.000"
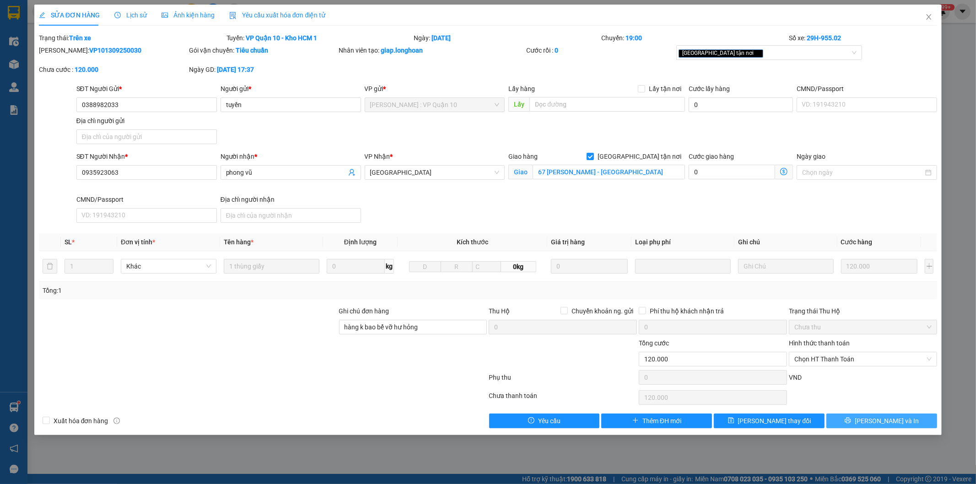
click at [859, 423] on button "[PERSON_NAME] và In" at bounding box center [881, 421] width 111 height 15
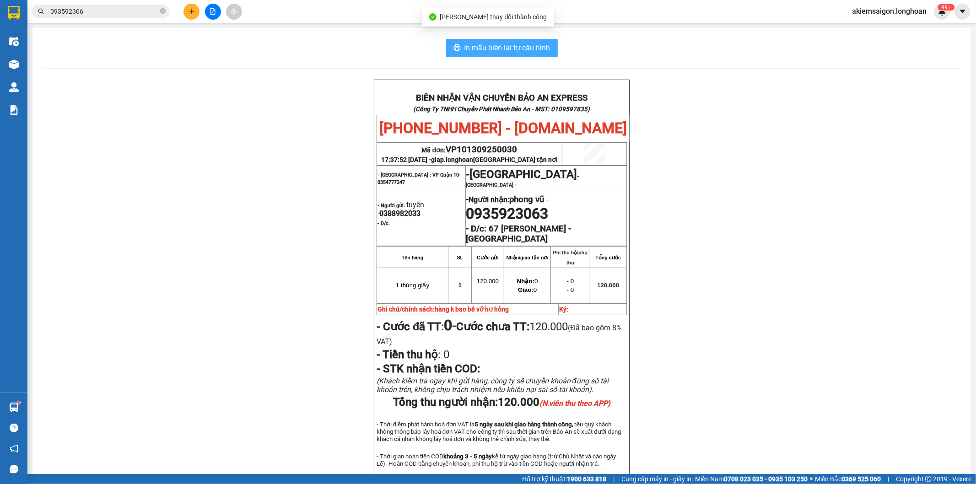
click at [509, 40] on button "In mẫu biên lai tự cấu hình" at bounding box center [502, 48] width 112 height 18
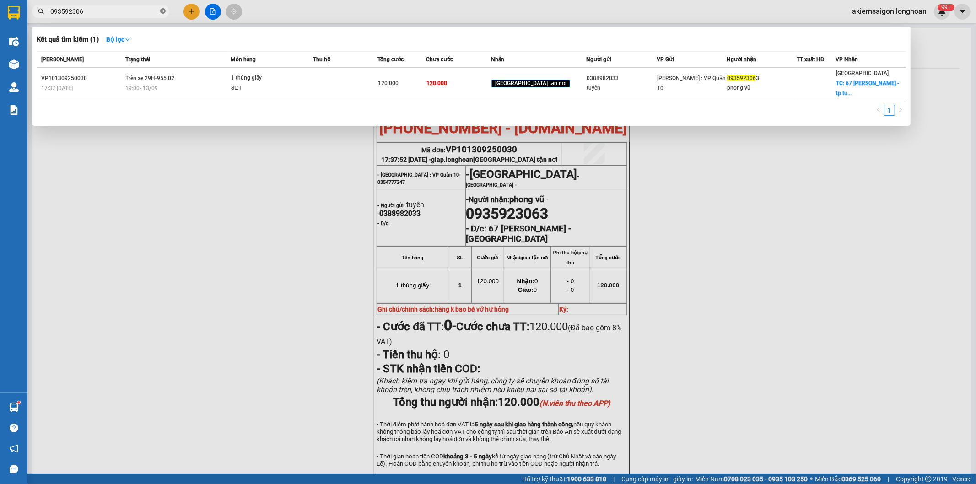
click at [165, 12] on icon "close-circle" at bounding box center [162, 10] width 5 height 5
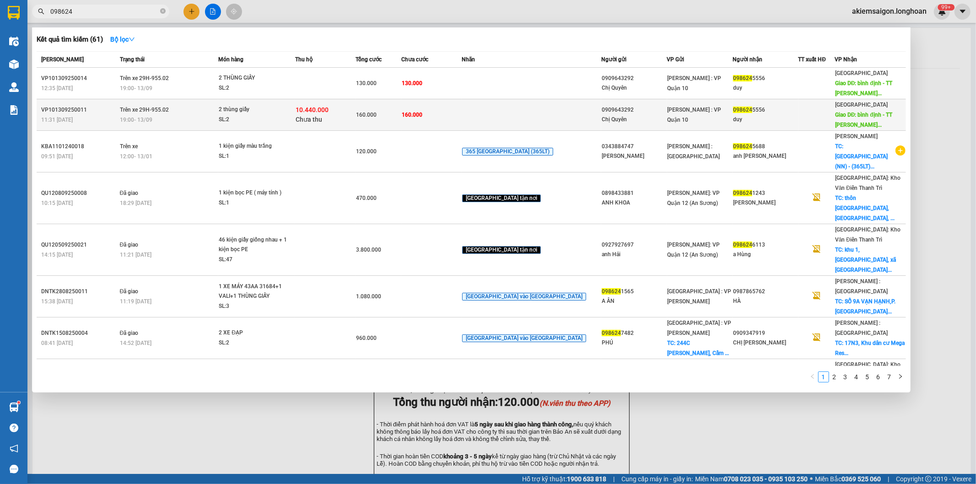
type input "098624"
click at [504, 112] on td at bounding box center [532, 115] width 140 height 32
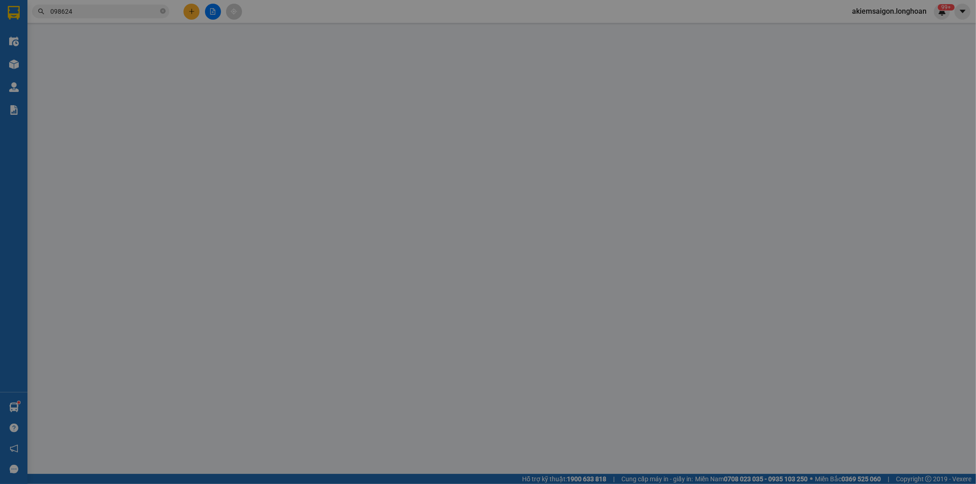
type input "0909643292"
type input "Chị Quyên"
type input "0986245556"
type input "duy"
type input "bình định - TT Ngô Mây giao dọc QL 1A"
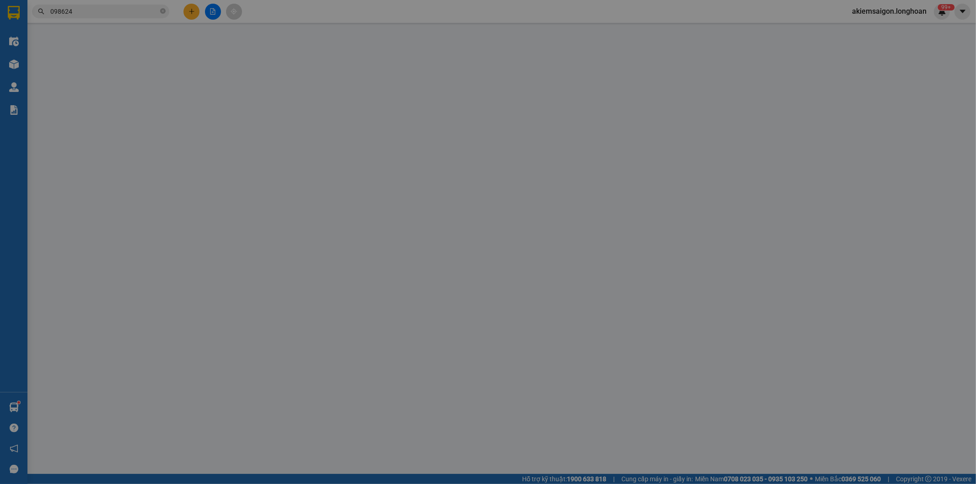
type input "hàng k bao bể vỡ hư hỏng"
type input "160.000"
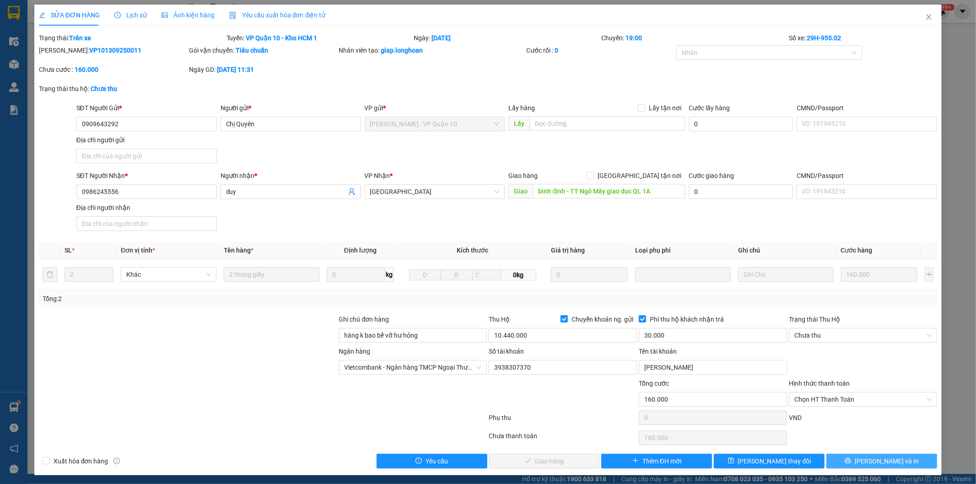
click at [851, 463] on icon "printer" at bounding box center [848, 461] width 6 height 6
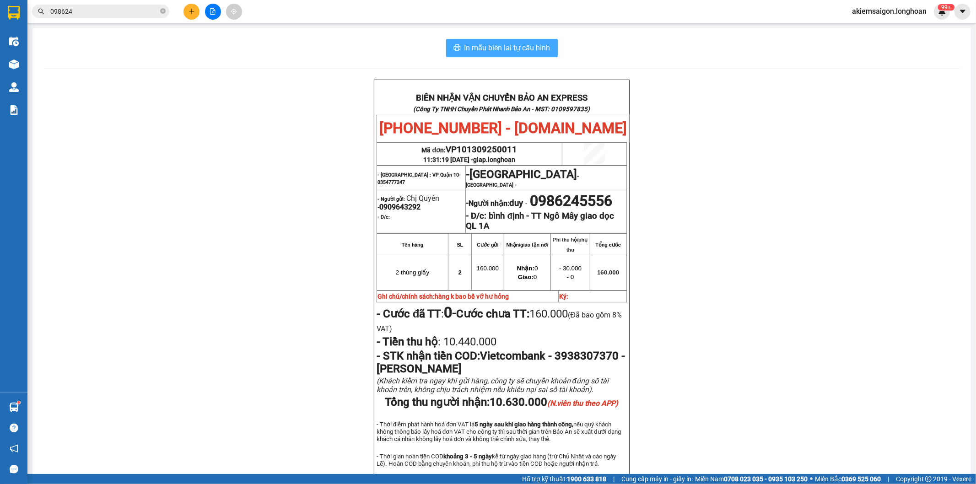
click at [513, 46] on span "In mẫu biên lai tự cấu hình" at bounding box center [507, 47] width 86 height 11
click at [769, 267] on div "BIÊN NHẬN VẬN CHUYỂN BẢO AN EXPRESS (Công Ty TNHH Chuyển Phát Nhanh Bảo An - MS…" at bounding box center [501, 297] width 916 height 434
click at [117, 11] on input "098624" at bounding box center [104, 11] width 108 height 10
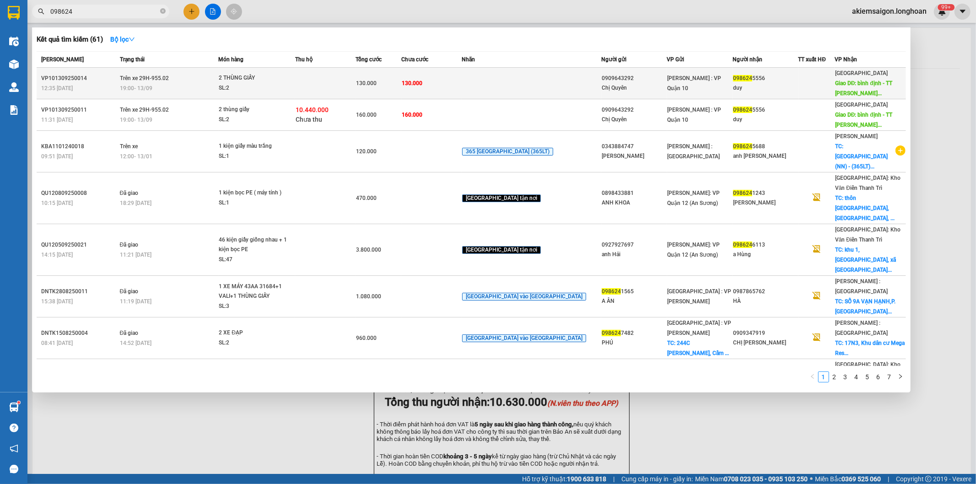
click at [462, 86] on td "130.000" at bounding box center [431, 84] width 60 height 32
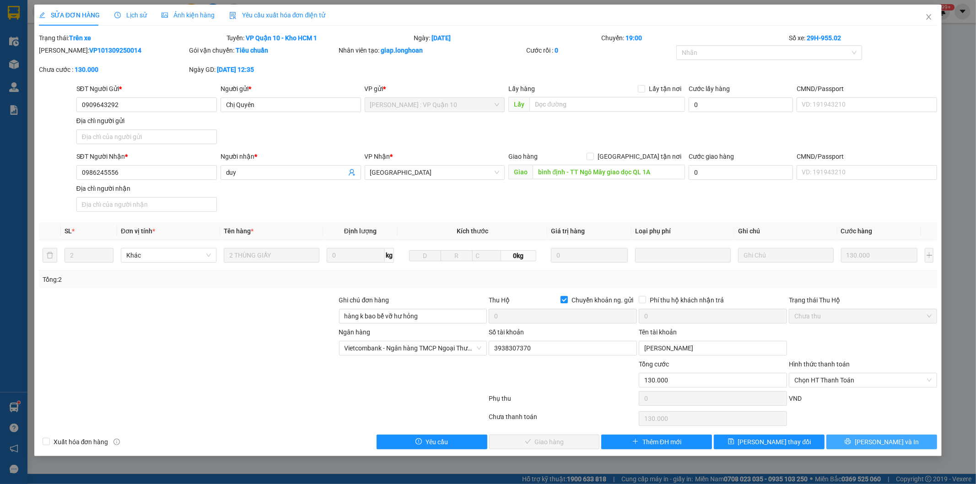
click at [851, 443] on icon "printer" at bounding box center [848, 441] width 6 height 6
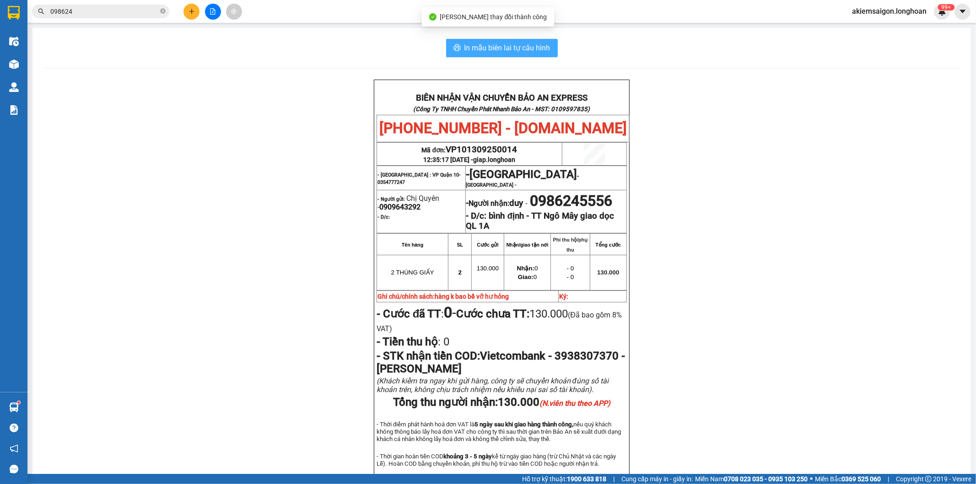
click at [513, 48] on span "In mẫu biên lai tự cấu hình" at bounding box center [507, 47] width 86 height 11
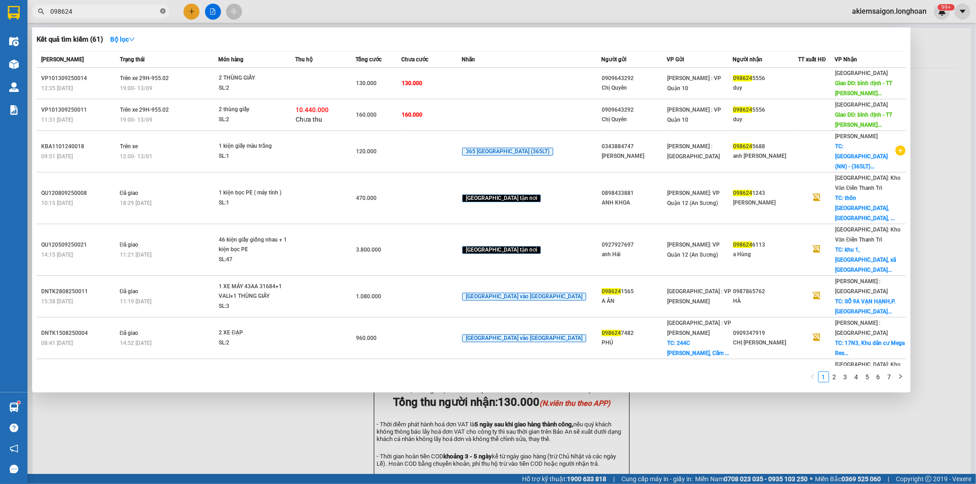
click at [165, 11] on icon "close-circle" at bounding box center [162, 10] width 5 height 5
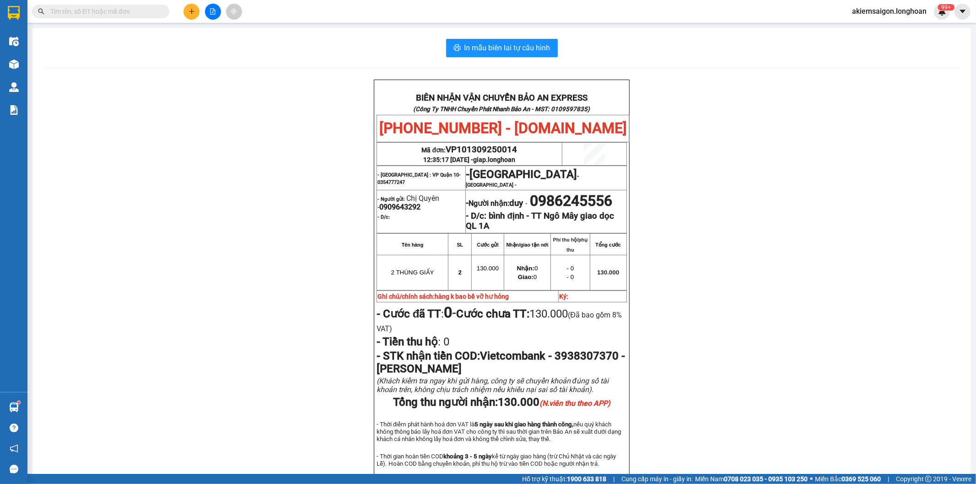
click at [97, 12] on input "text" at bounding box center [104, 11] width 108 height 10
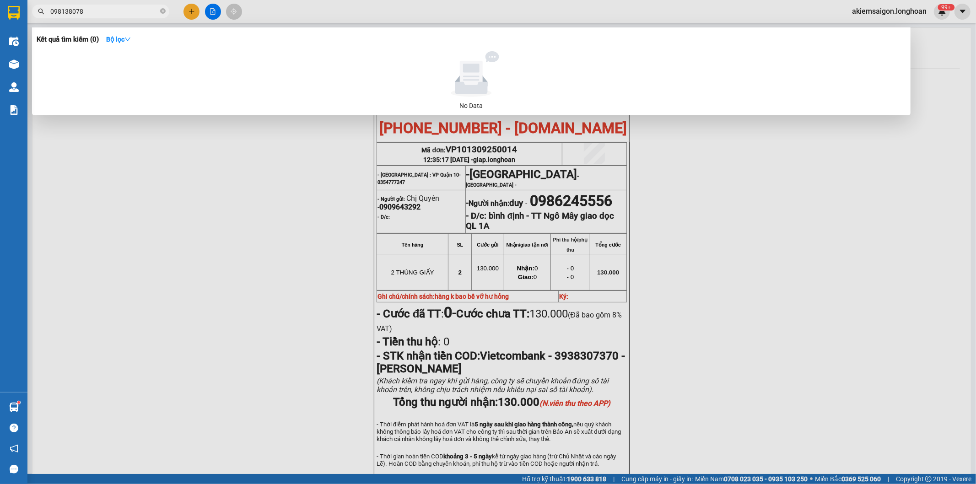
type input "0981380789"
click at [160, 10] on icon "close-circle" at bounding box center [162, 10] width 5 height 5
